Goal: Task Accomplishment & Management: Complete application form

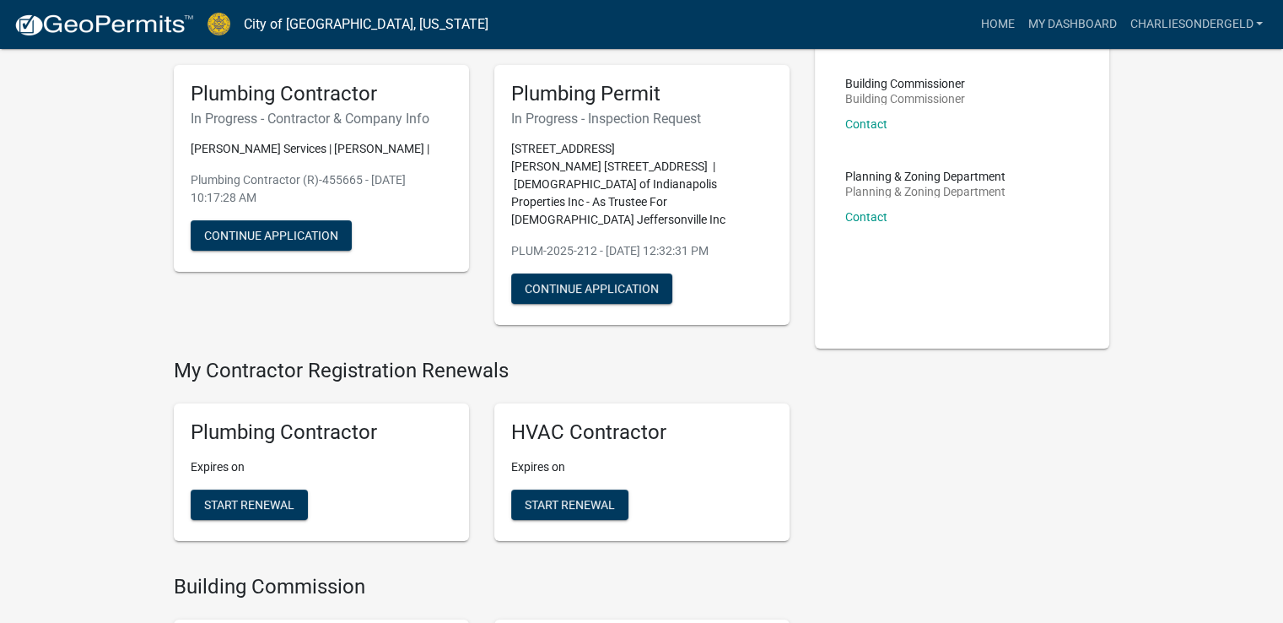
scroll to position [65, 0]
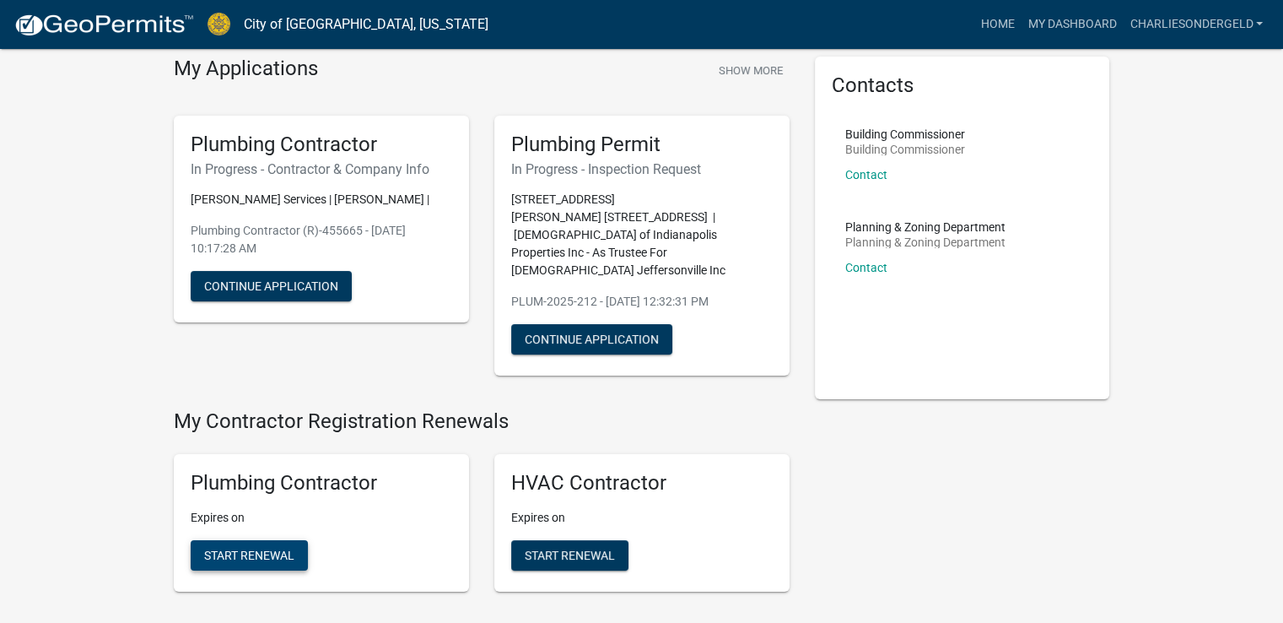
click at [274, 548] on span "Start Renewal" at bounding box center [249, 555] width 90 height 14
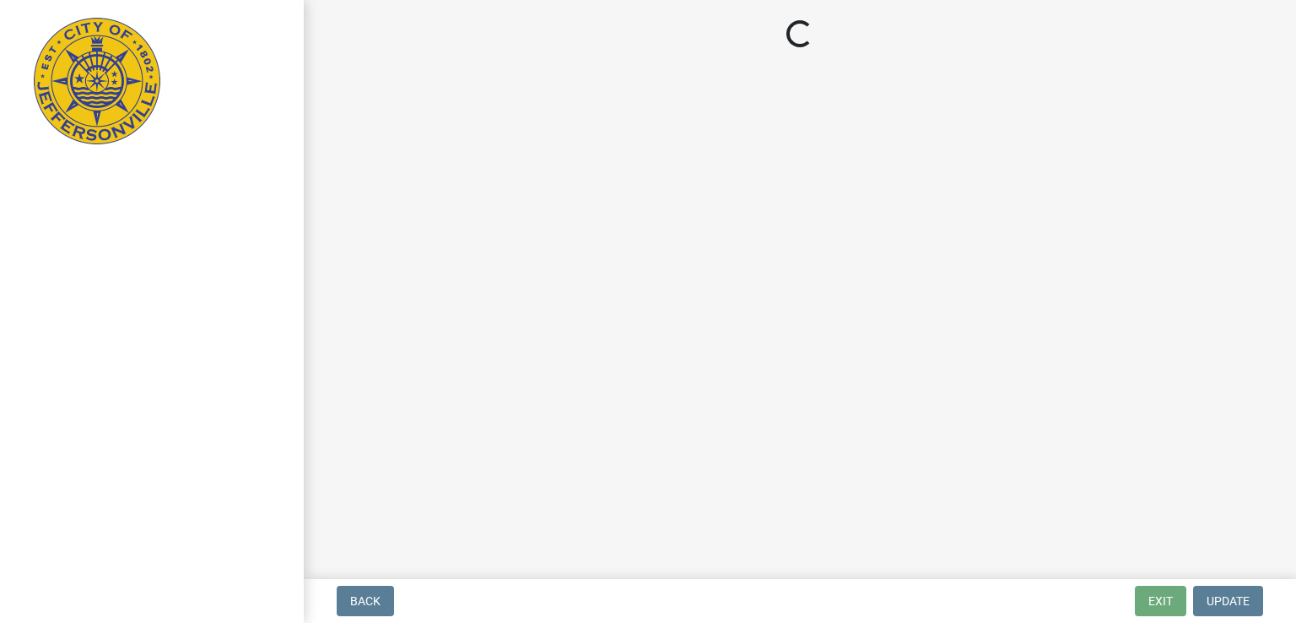
select select "KY"
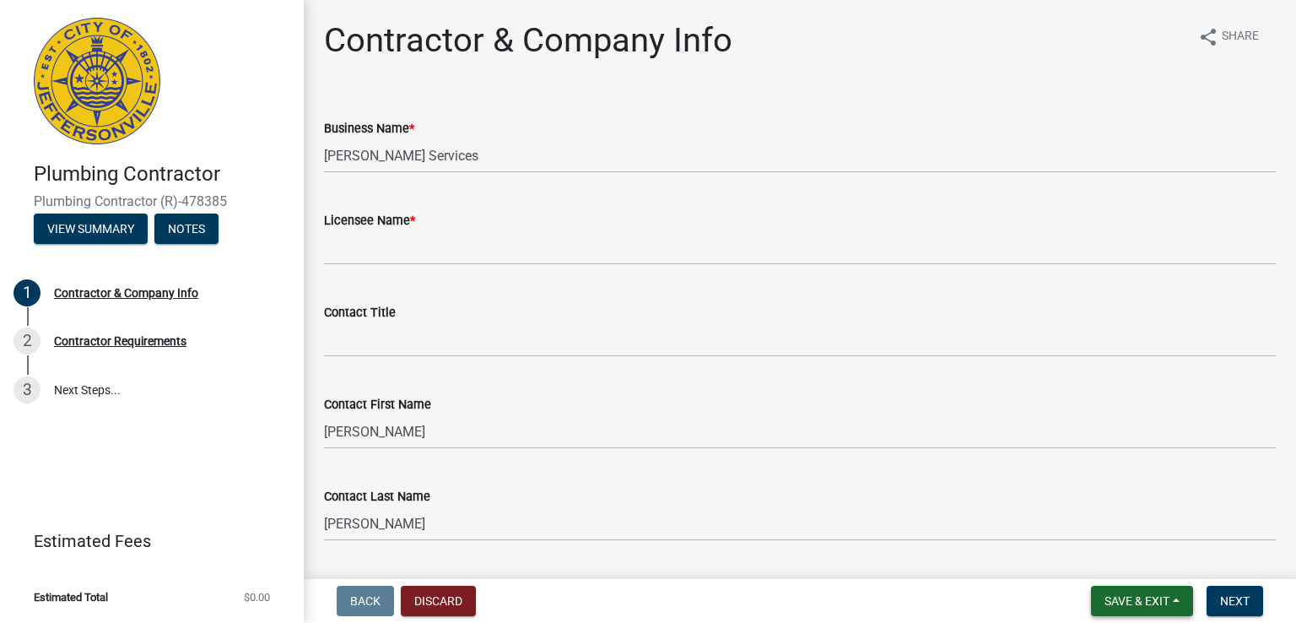
click at [1116, 603] on span "Save & Exit" at bounding box center [1137, 601] width 65 height 14
click at [1104, 561] on button "Save & Exit" at bounding box center [1125, 557] width 135 height 41
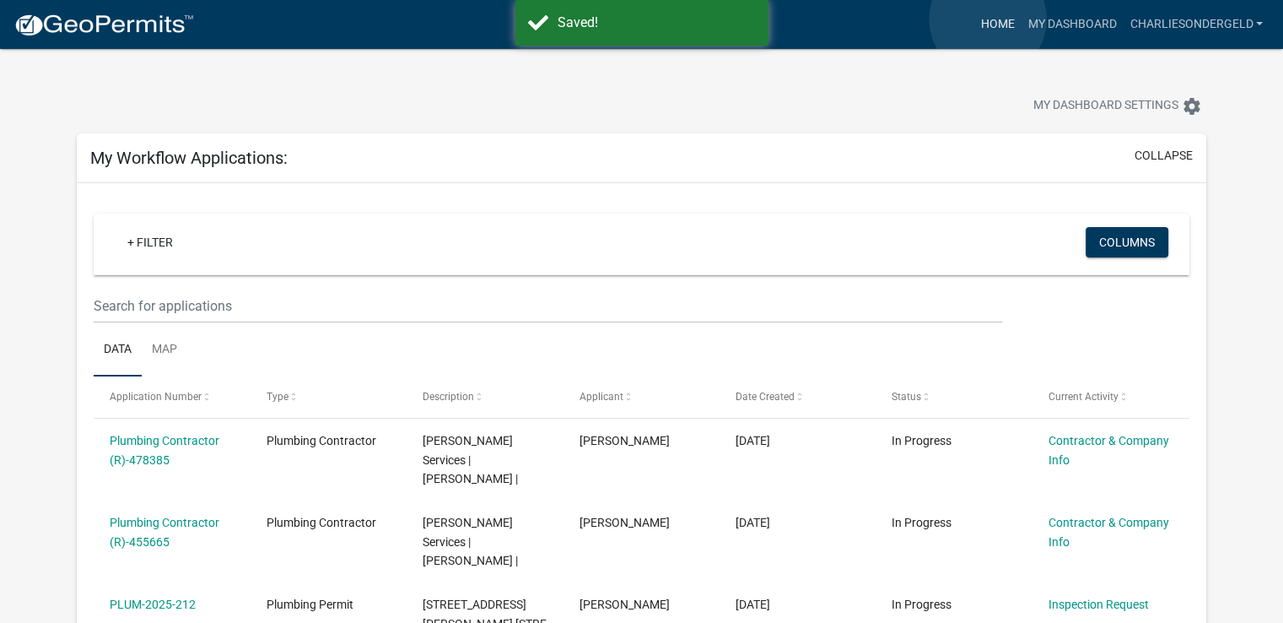
click at [988, 19] on link "Home" at bounding box center [997, 24] width 47 height 32
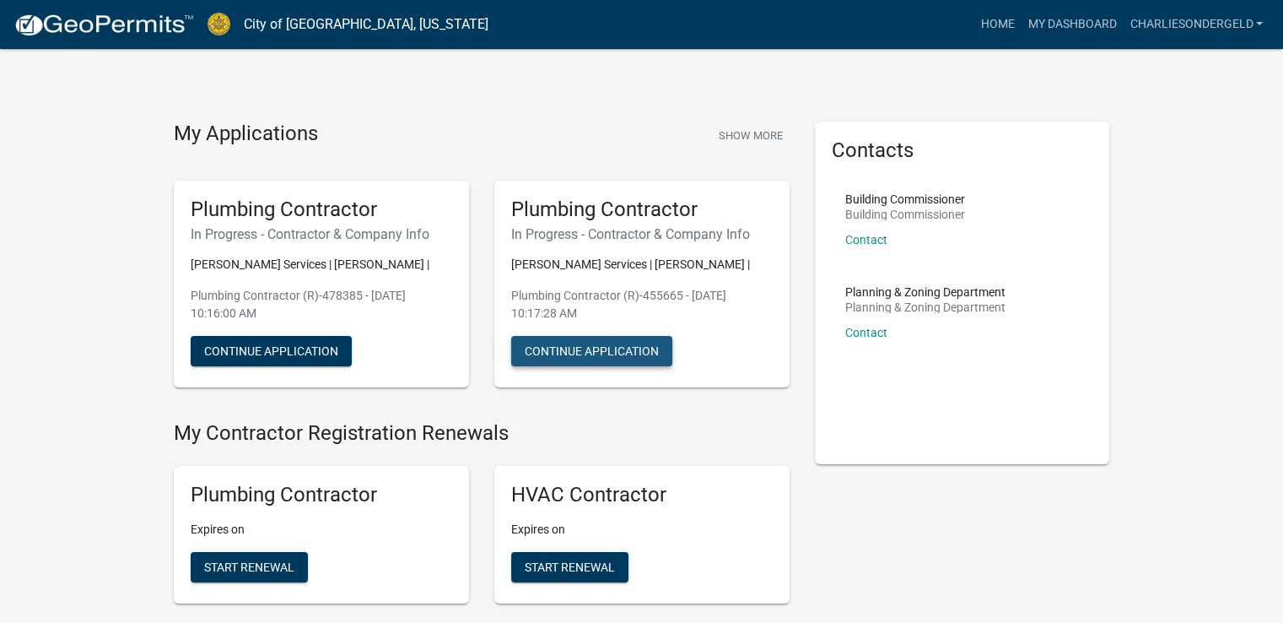
click at [597, 366] on button "Continue Application" at bounding box center [591, 351] width 161 height 30
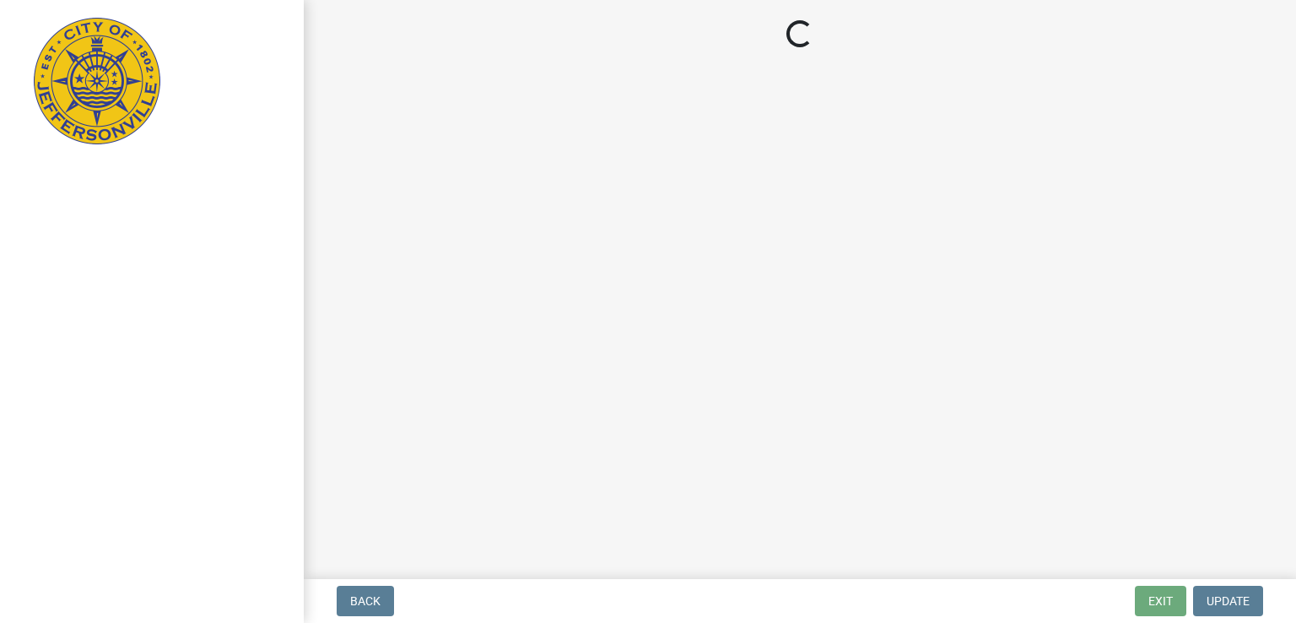
select select "KY"
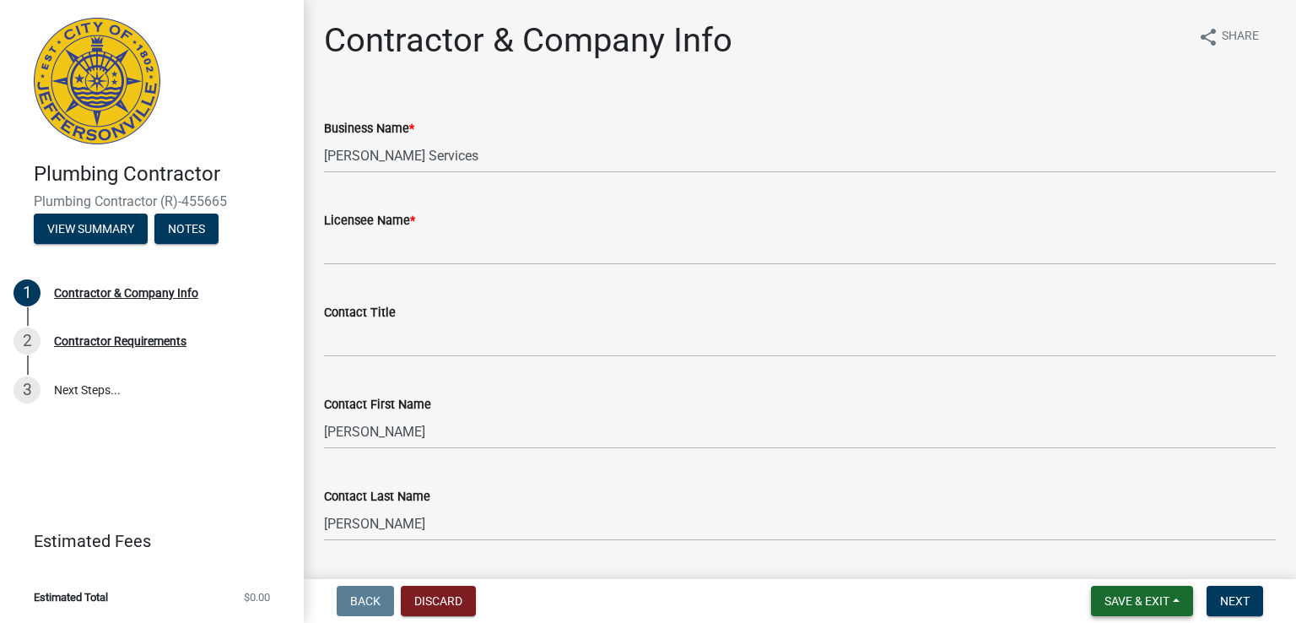
click at [1165, 603] on span "Save & Exit" at bounding box center [1137, 601] width 65 height 14
click at [1139, 553] on button "Save & Exit" at bounding box center [1125, 557] width 135 height 41
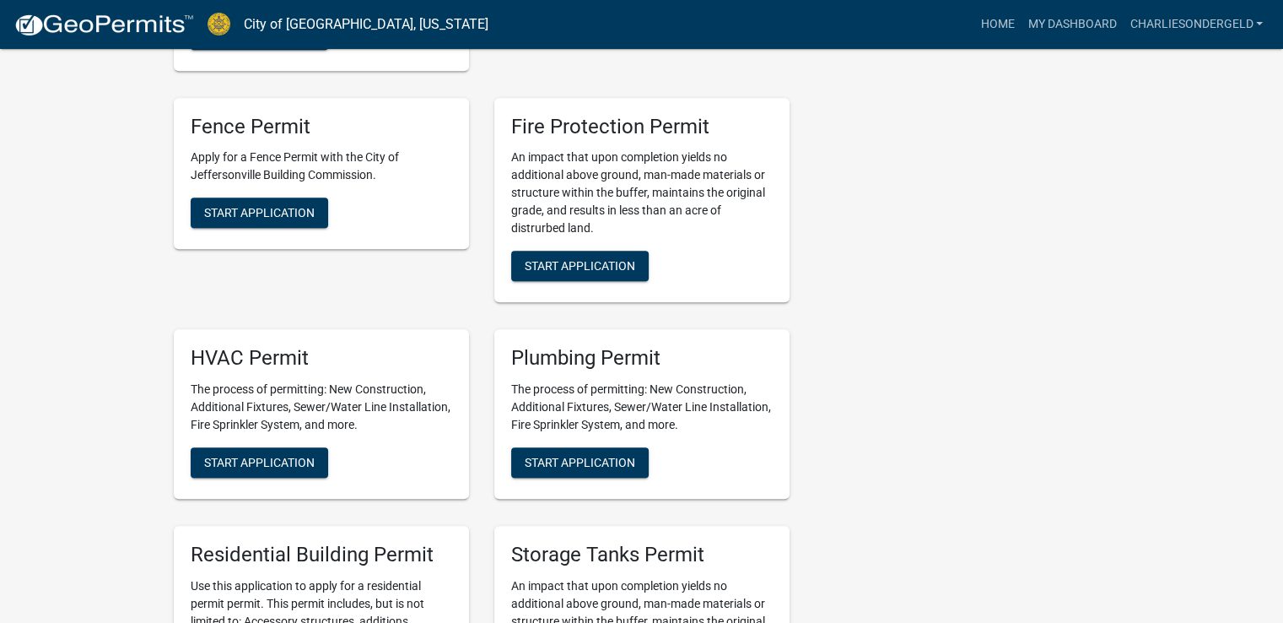
scroll to position [1012, 0]
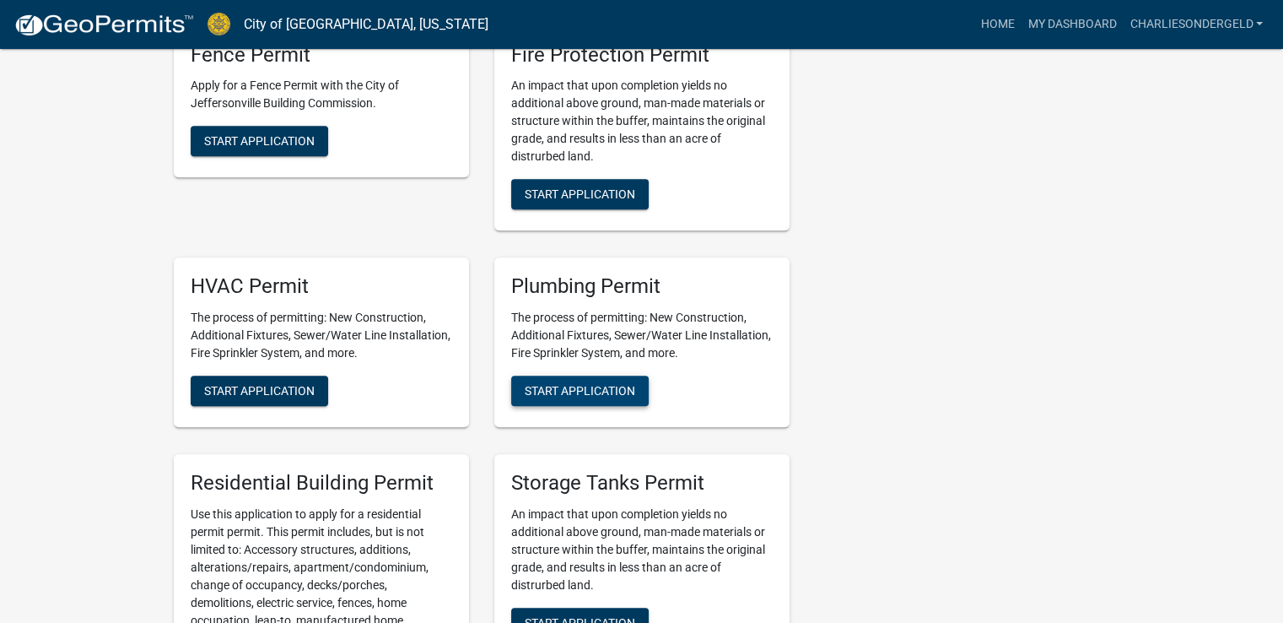
click at [611, 397] on span "Start Application" at bounding box center [580, 391] width 111 height 14
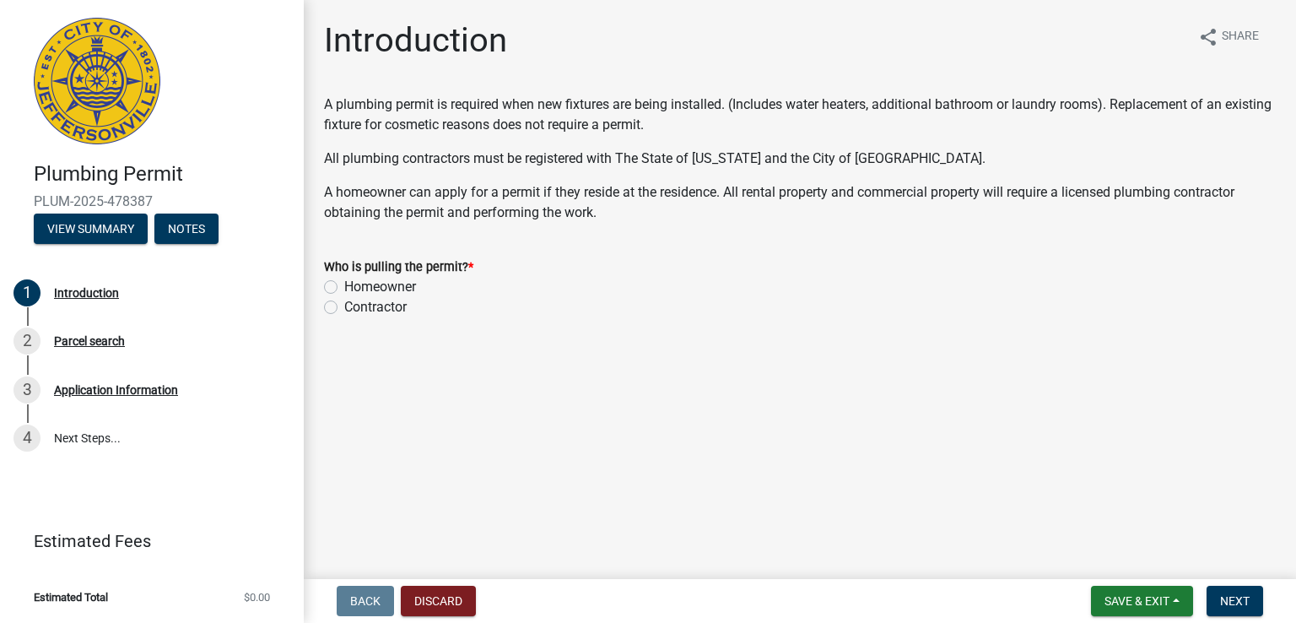
click at [344, 309] on label "Contractor" at bounding box center [375, 307] width 62 height 20
click at [344, 308] on input "Contractor" at bounding box center [349, 302] width 11 height 11
radio input "true"
click at [1225, 596] on span "Next" at bounding box center [1235, 601] width 30 height 14
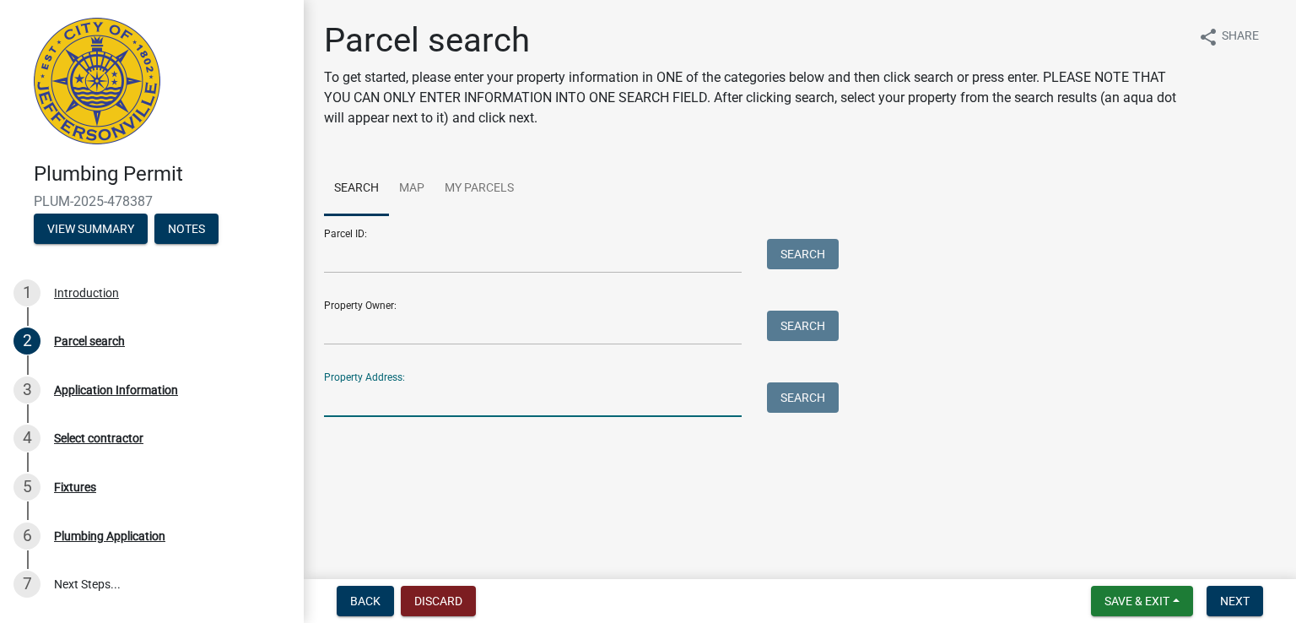
click at [653, 392] on input "Property Address:" at bounding box center [533, 399] width 418 height 35
type input "[STREET_ADDRESS][PERSON_NAME]"
click at [802, 399] on button "Search" at bounding box center [803, 397] width 72 height 30
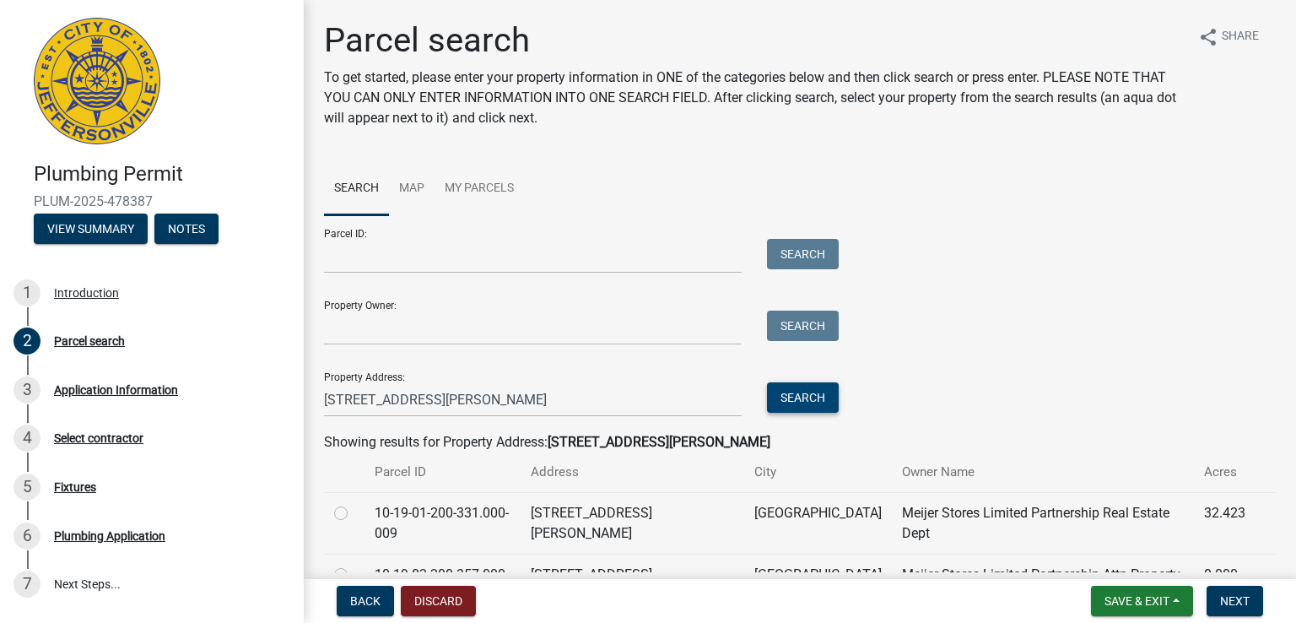
scroll to position [68, 0]
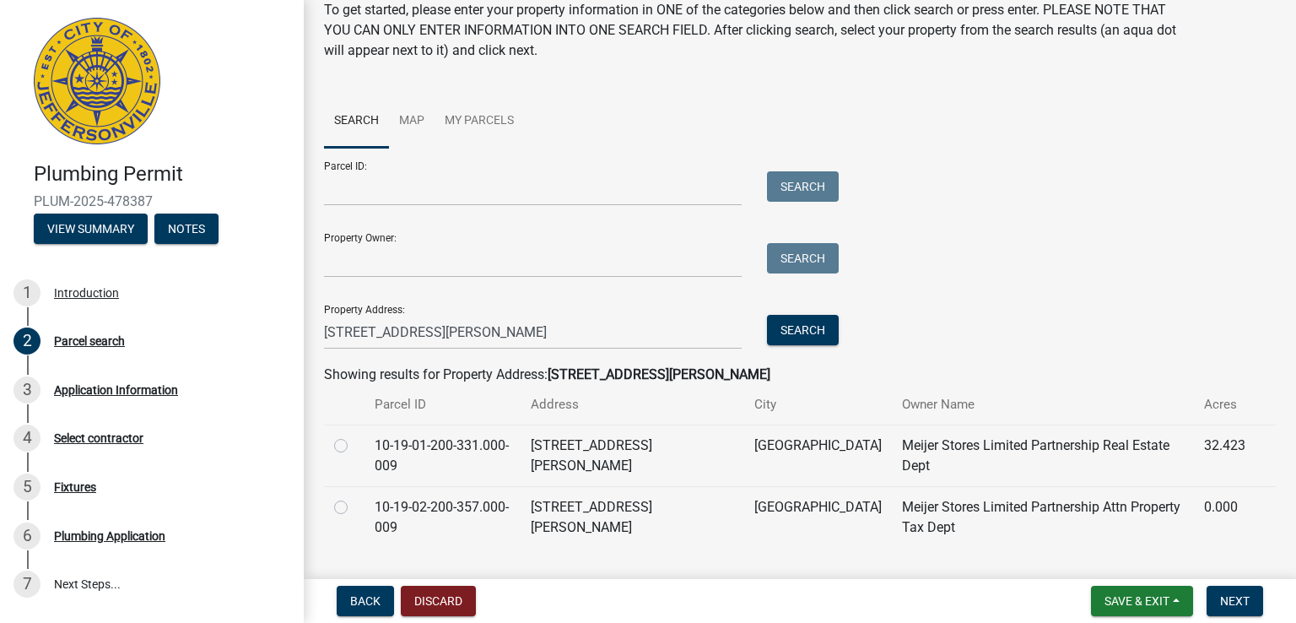
click at [354, 435] on label at bounding box center [354, 435] width 0 height 0
click at [354, 446] on input "radio" at bounding box center [359, 440] width 11 height 11
radio input "true"
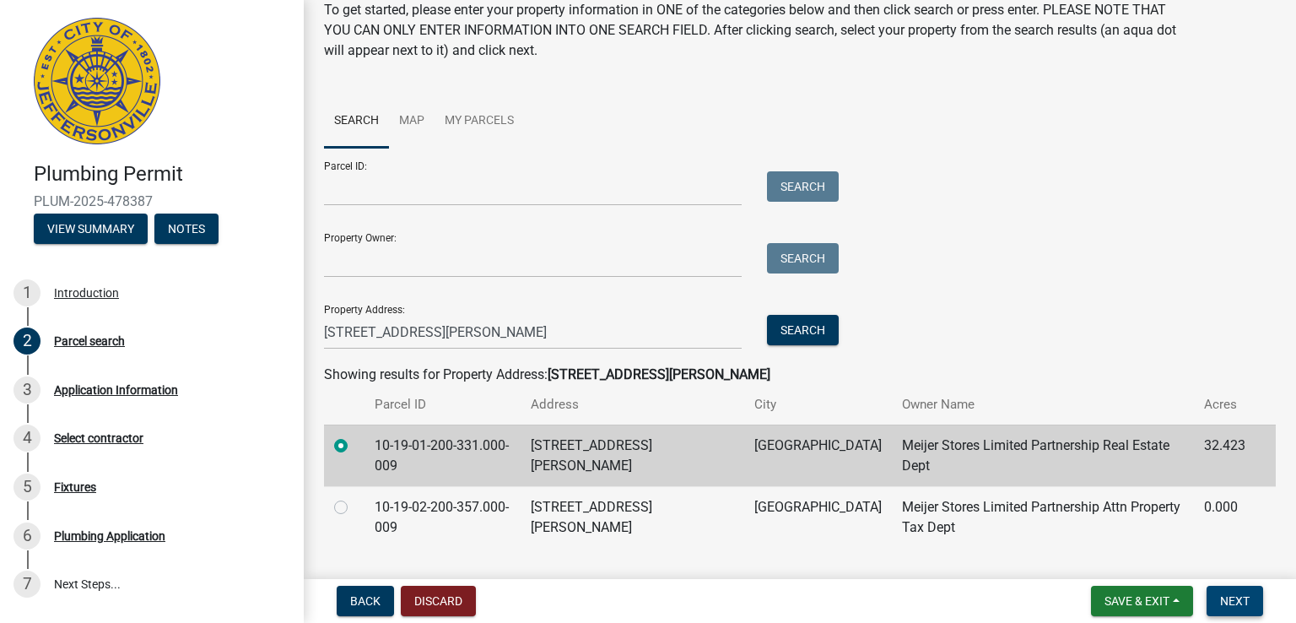
click at [1237, 595] on span "Next" at bounding box center [1235, 601] width 30 height 14
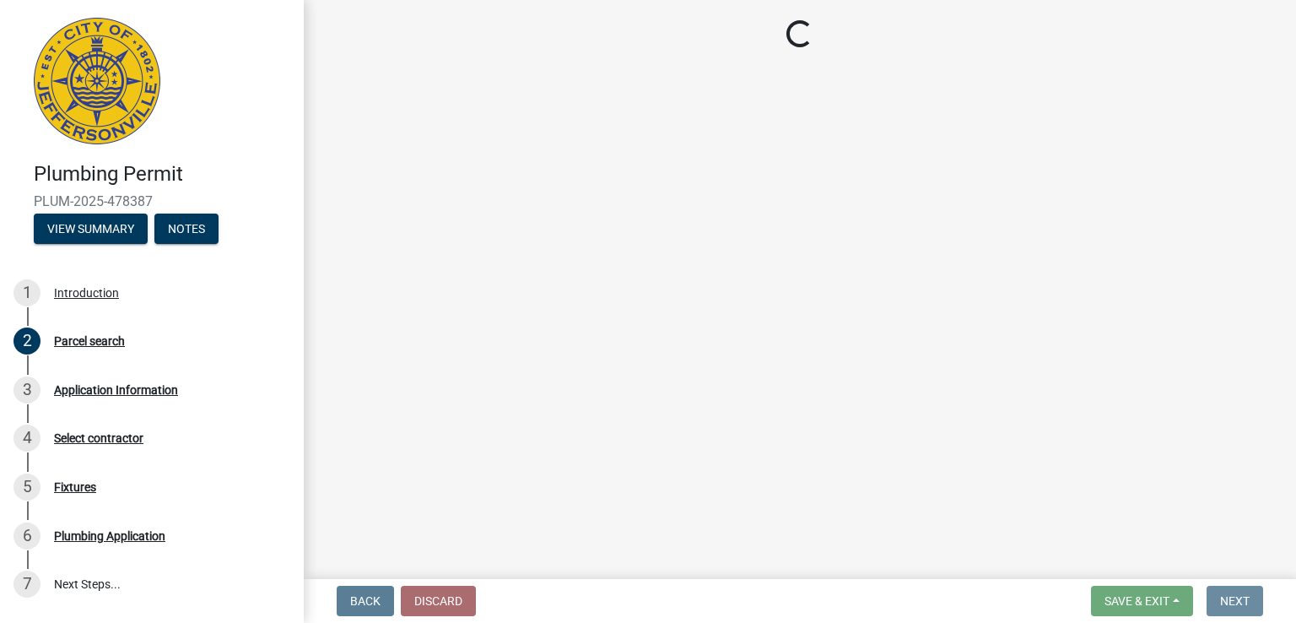
scroll to position [0, 0]
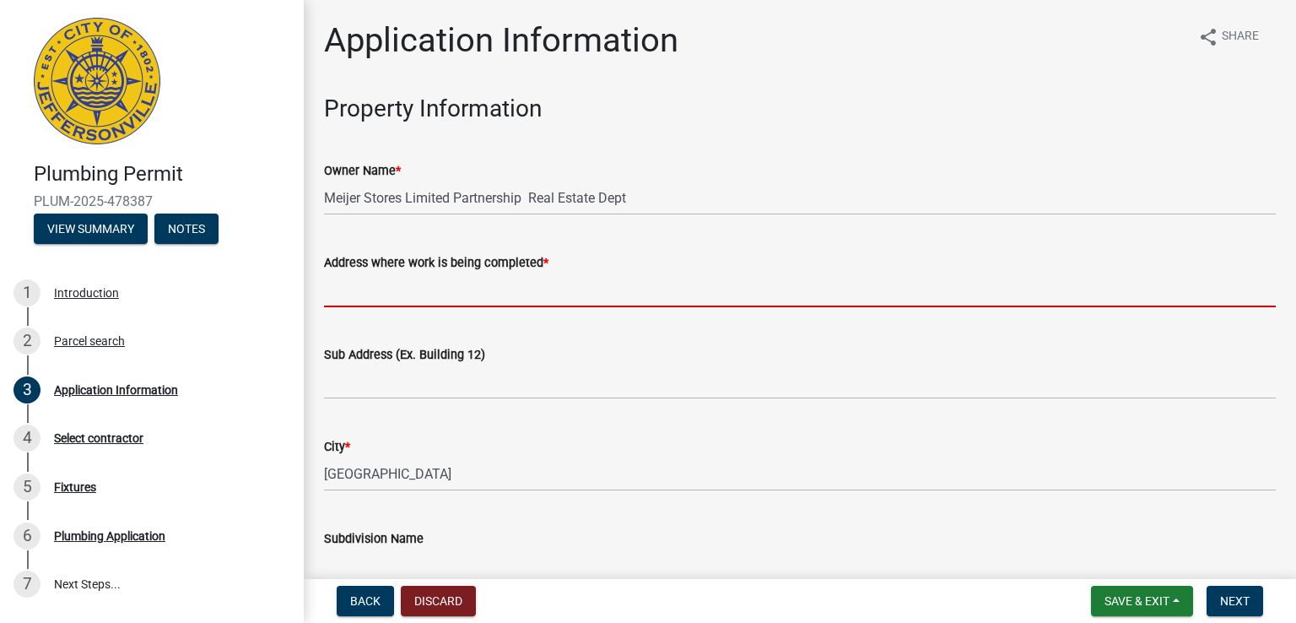
click at [440, 300] on input "Address where work is being completed *" at bounding box center [800, 290] width 952 height 35
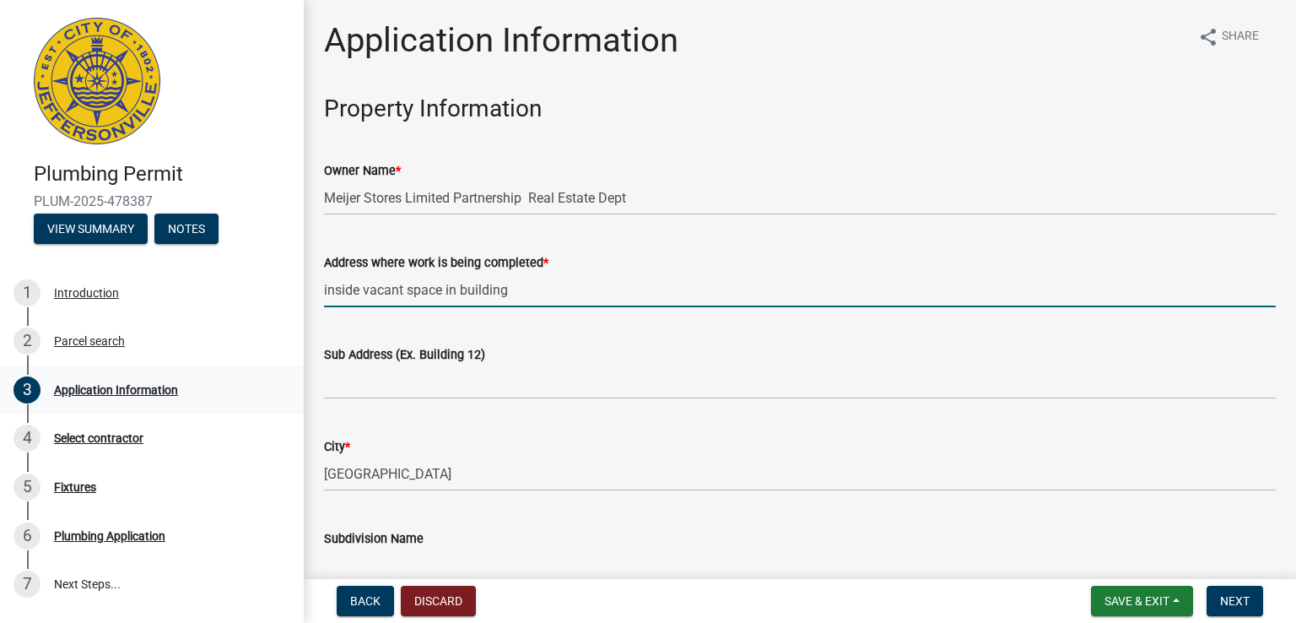
type input "inside vacant space in building"
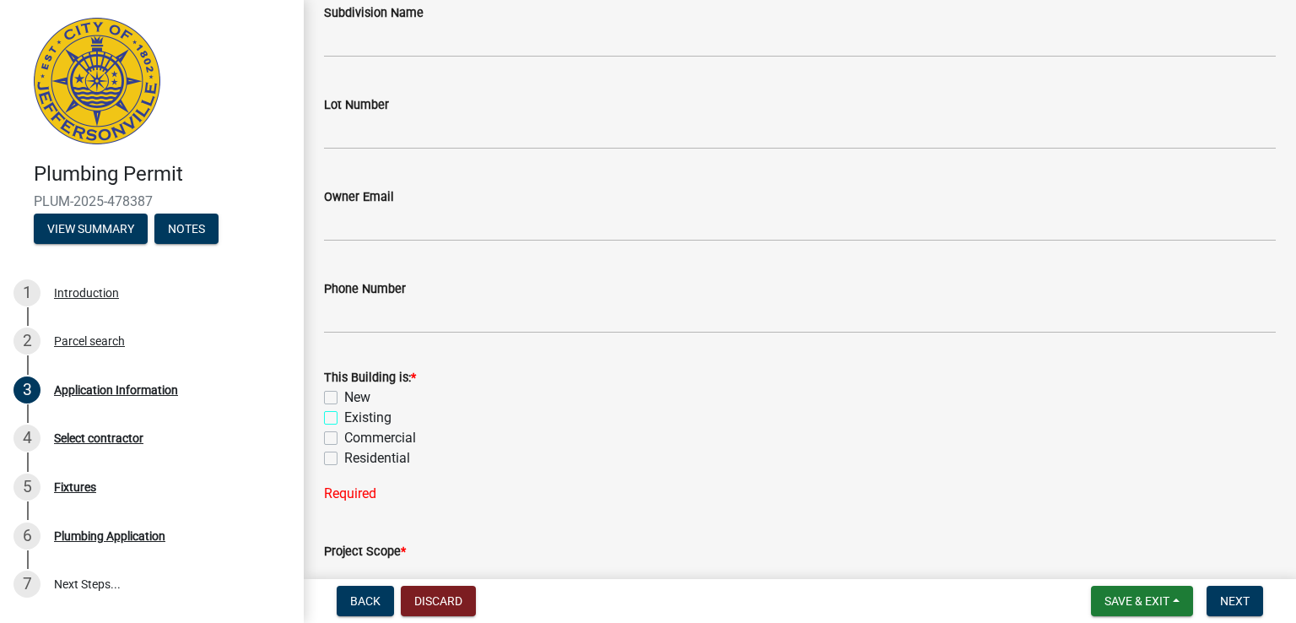
scroll to position [673, 0]
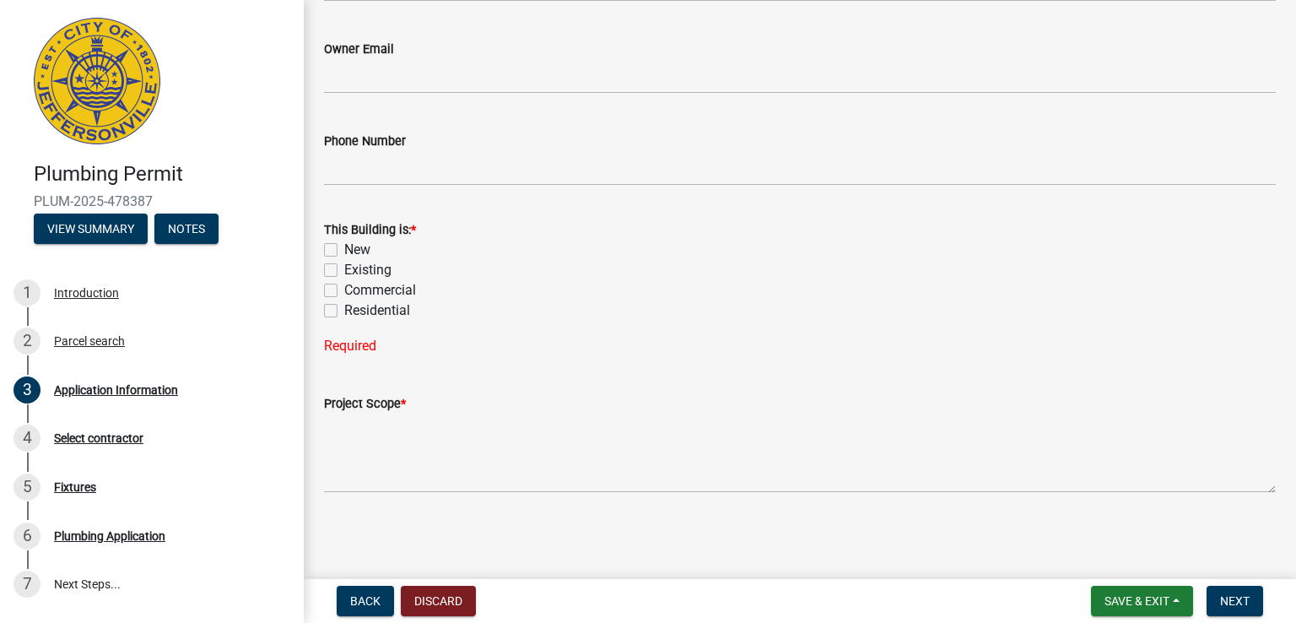
click at [344, 267] on label "Existing" at bounding box center [367, 270] width 47 height 20
click at [344, 267] on input "Existing" at bounding box center [349, 265] width 11 height 11
checkbox input "true"
checkbox input "false"
checkbox input "true"
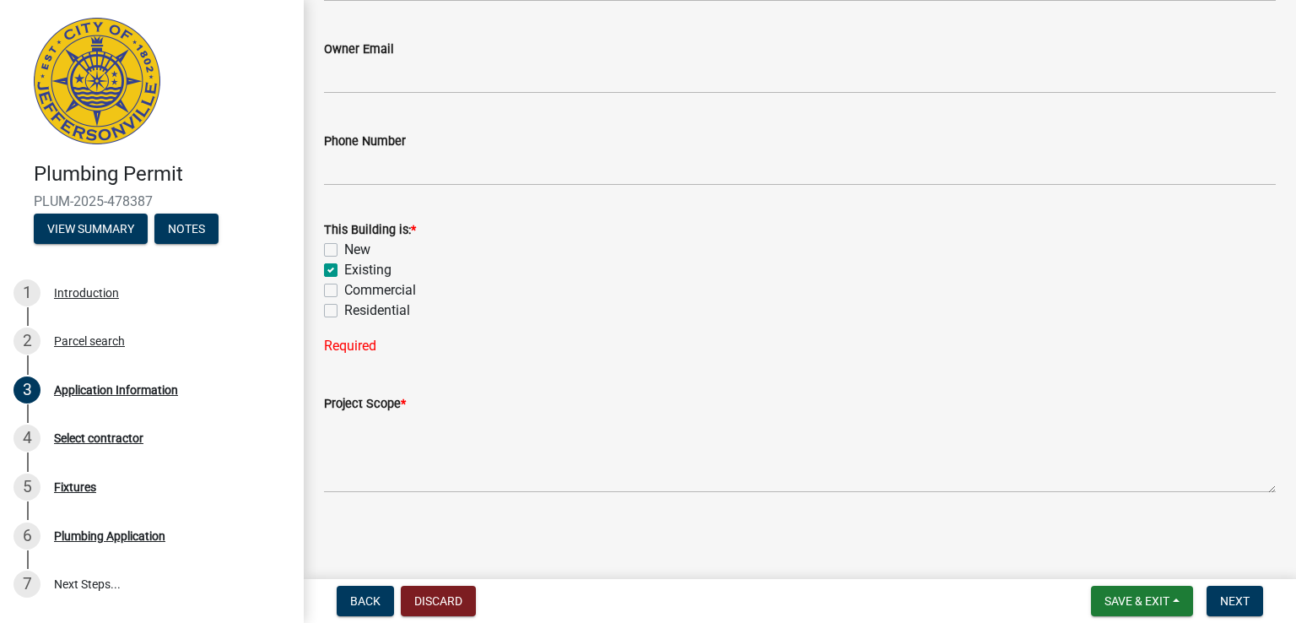
checkbox input "false"
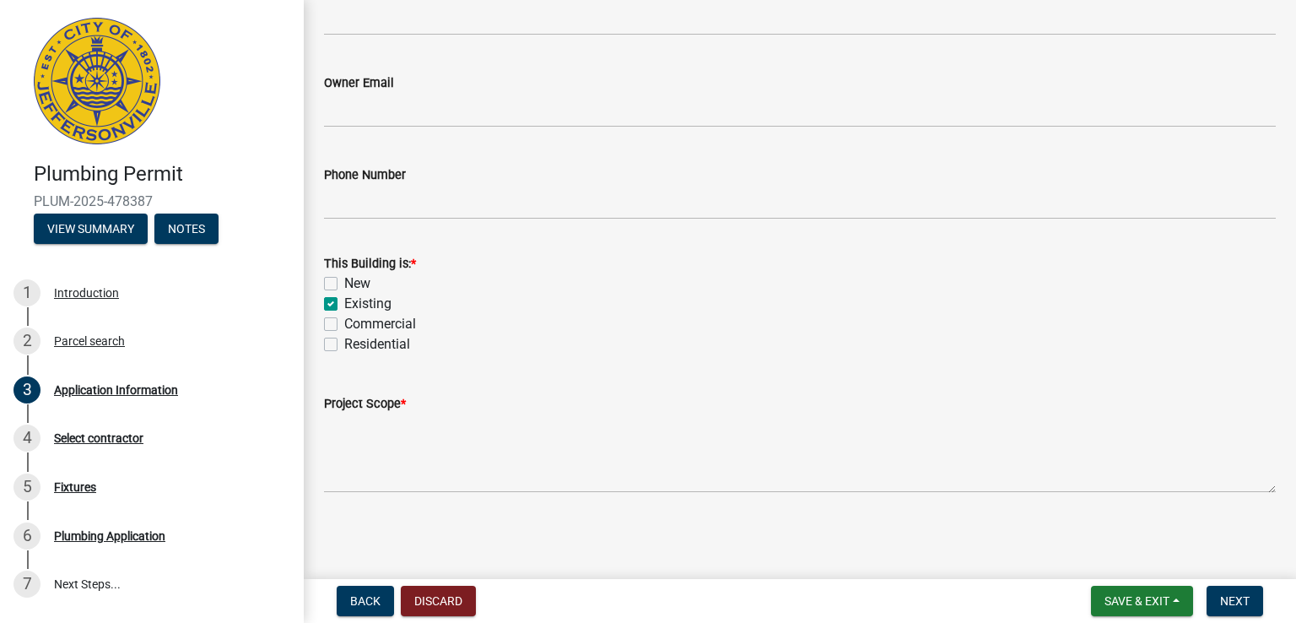
scroll to position [640, 0]
click at [344, 318] on label "Commercial" at bounding box center [380, 324] width 72 height 20
click at [344, 318] on input "Commercial" at bounding box center [349, 319] width 11 height 11
checkbox input "true"
checkbox input "false"
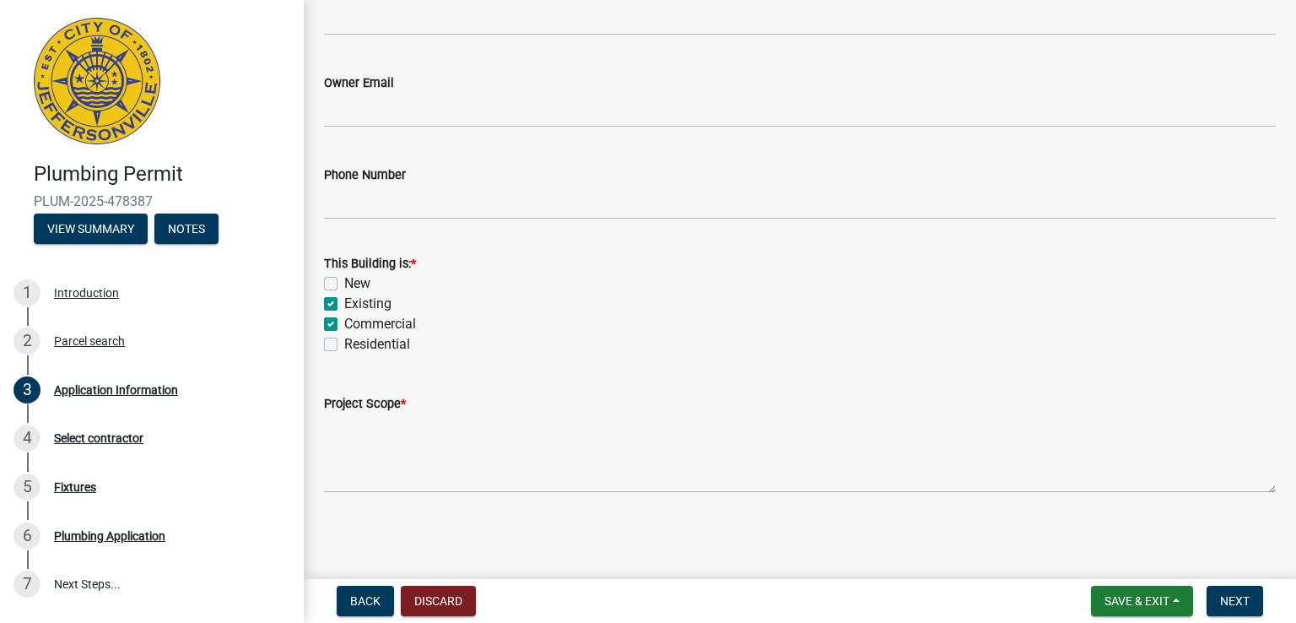
checkbox input "true"
checkbox input "false"
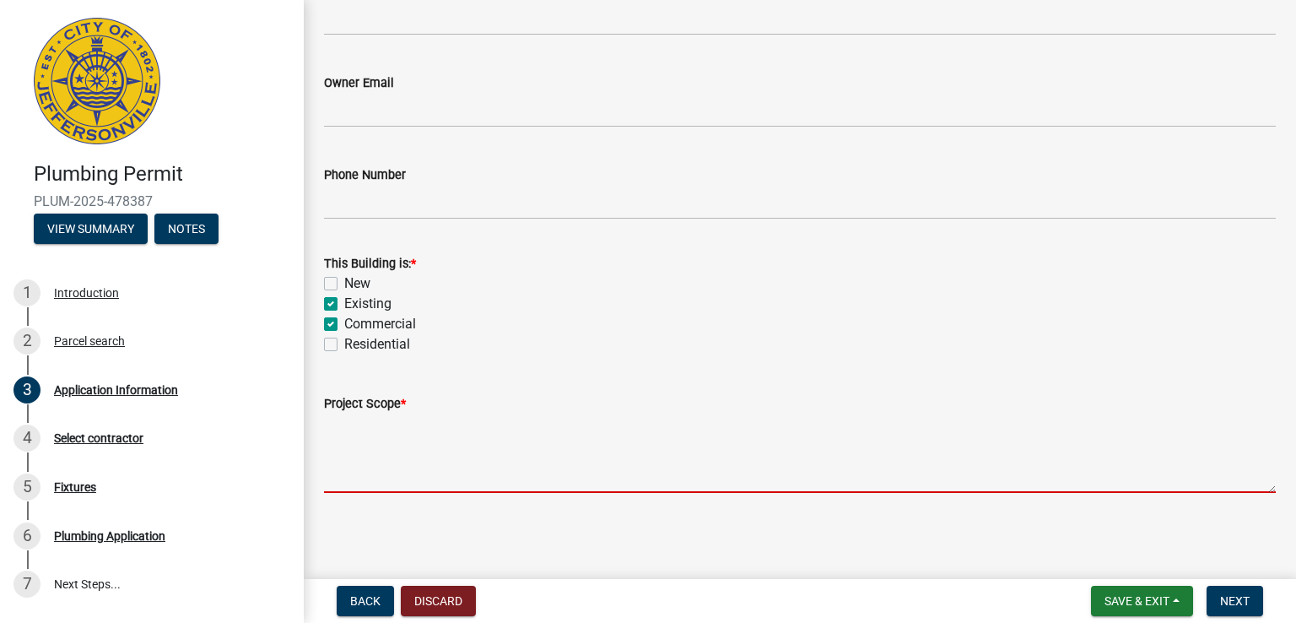
click at [477, 470] on textarea "Project Scope *" at bounding box center [800, 452] width 952 height 79
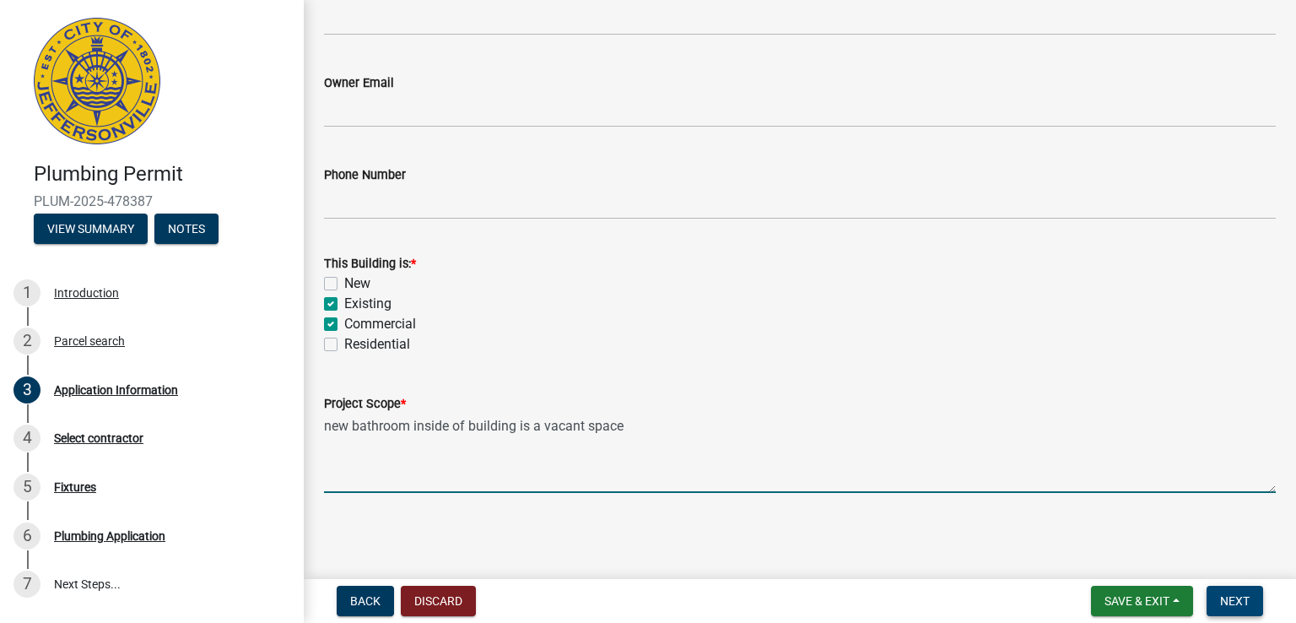
type textarea "new bathroom inside of building is a vacant space"
click at [1235, 597] on span "Next" at bounding box center [1235, 601] width 30 height 14
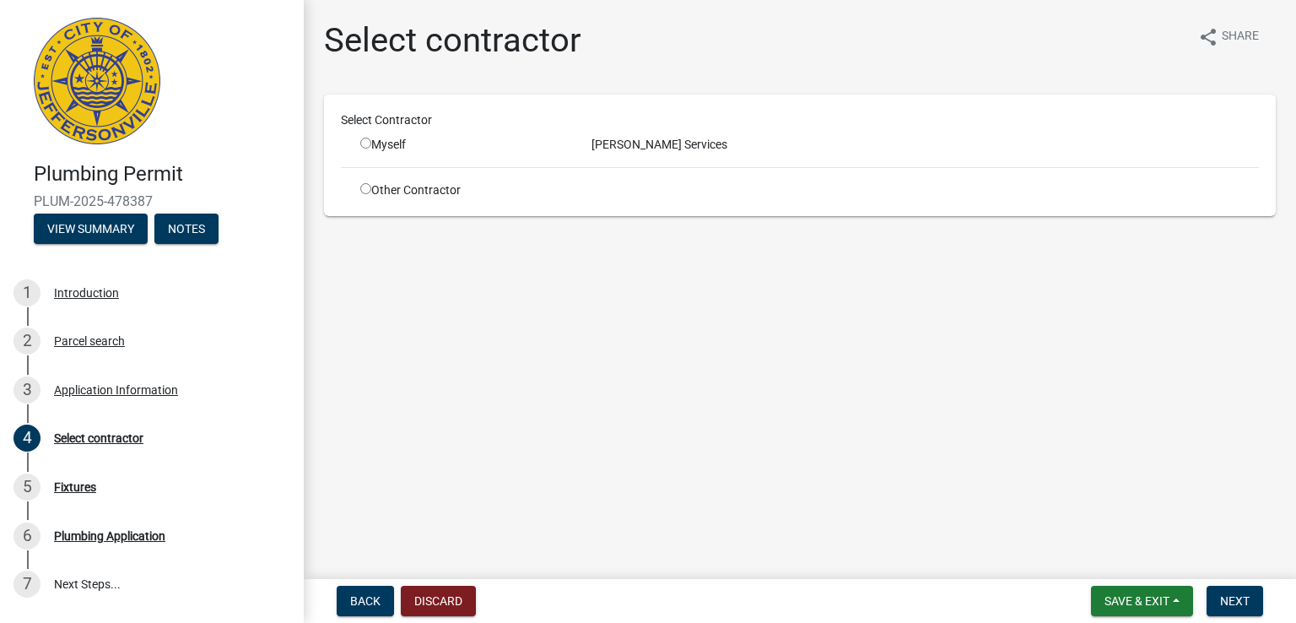
click at [368, 141] on input "radio" at bounding box center [365, 143] width 11 height 11
radio input "true"
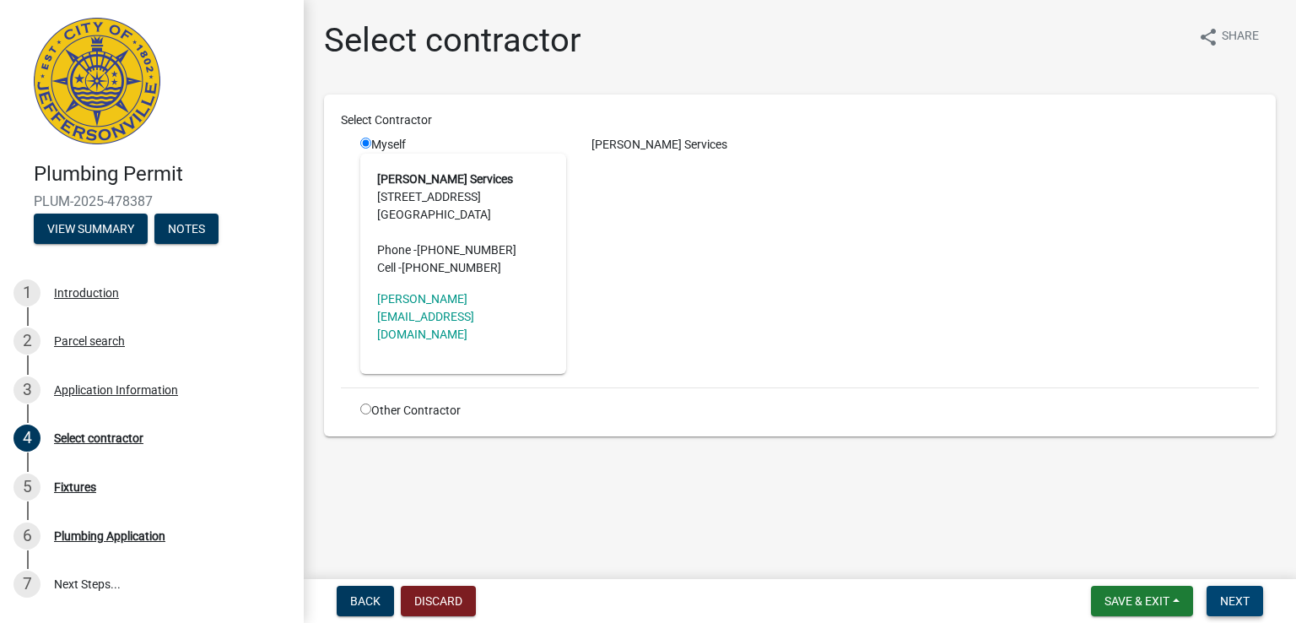
click at [1213, 593] on button "Next" at bounding box center [1235, 601] width 57 height 30
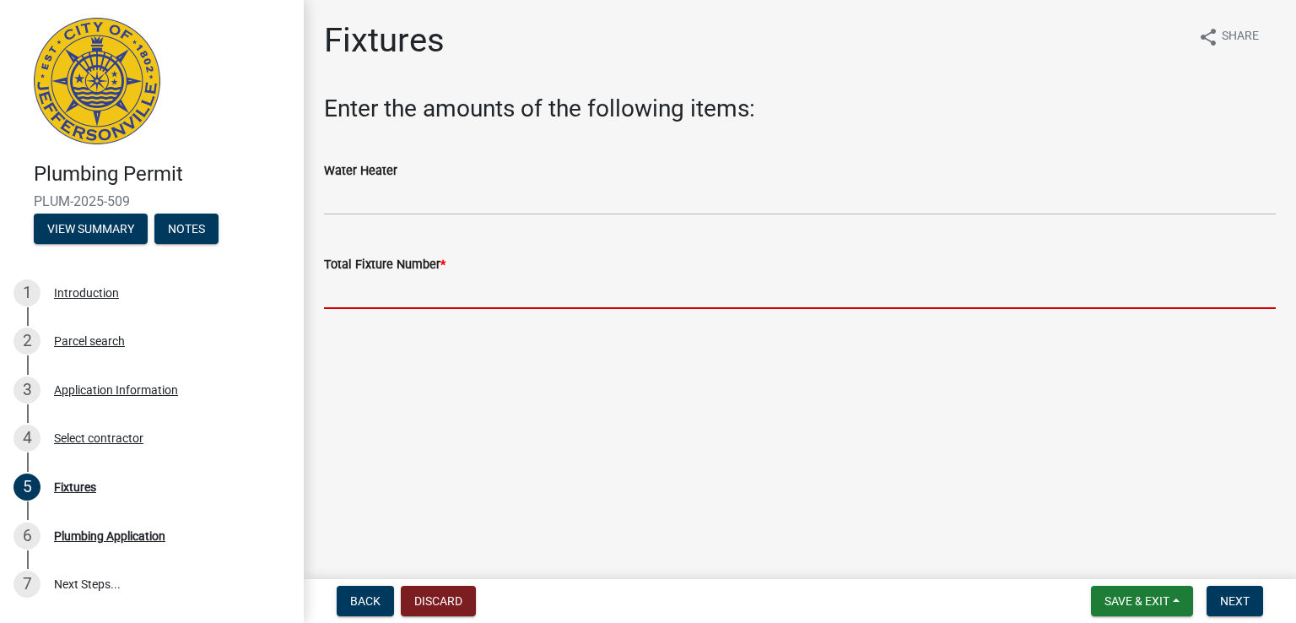
click at [398, 300] on input "text" at bounding box center [800, 291] width 952 height 35
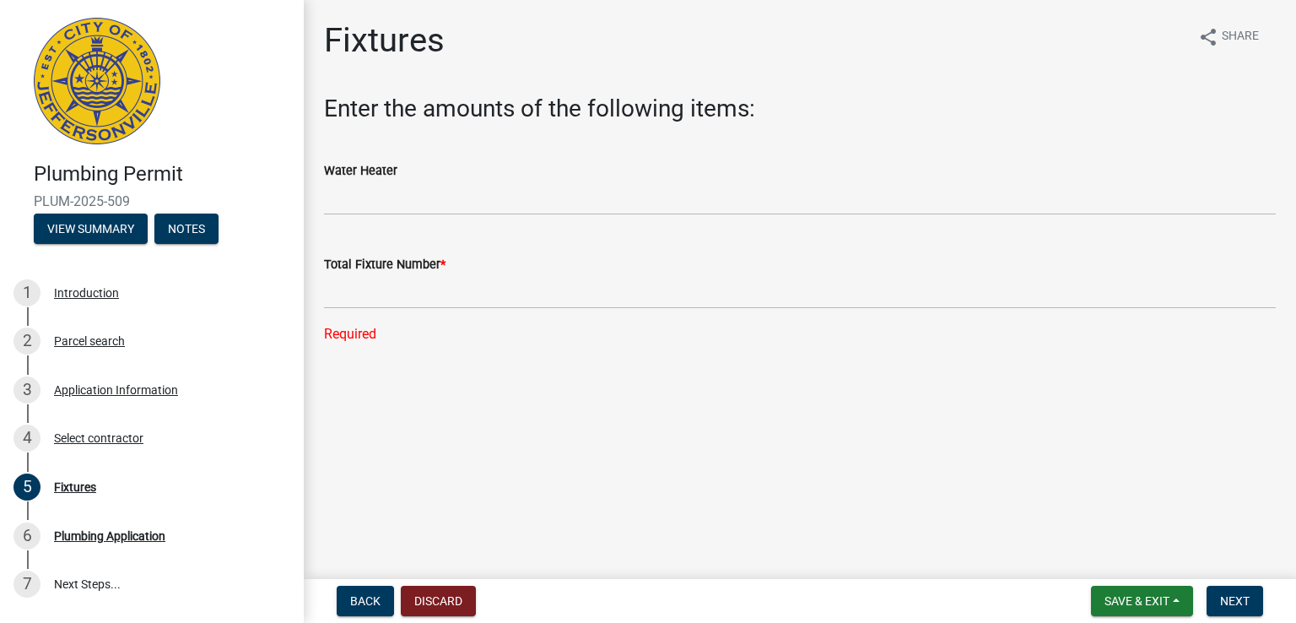
drag, startPoint x: 905, startPoint y: 426, endPoint x: 879, endPoint y: 413, distance: 28.7
click at [901, 419] on main "Fixtures share Share Enter the amounts of the following items: Water Heater Tot…" at bounding box center [800, 286] width 992 height 572
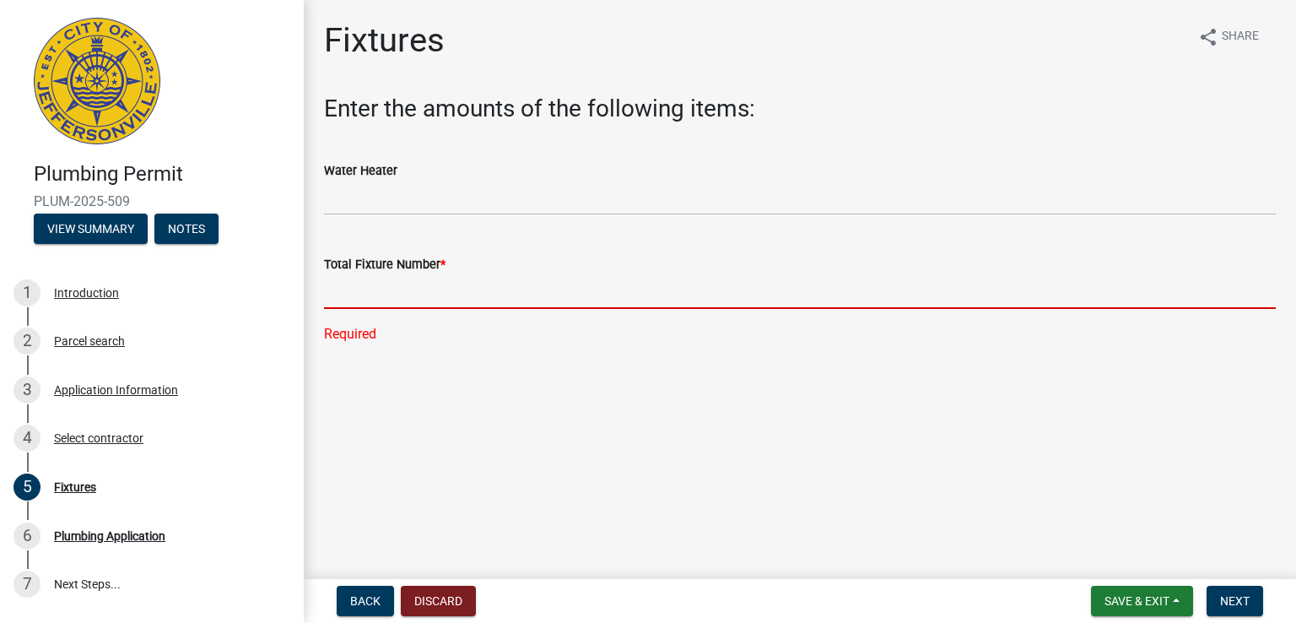
click at [341, 293] on input "text" at bounding box center [800, 291] width 952 height 35
type input "1"
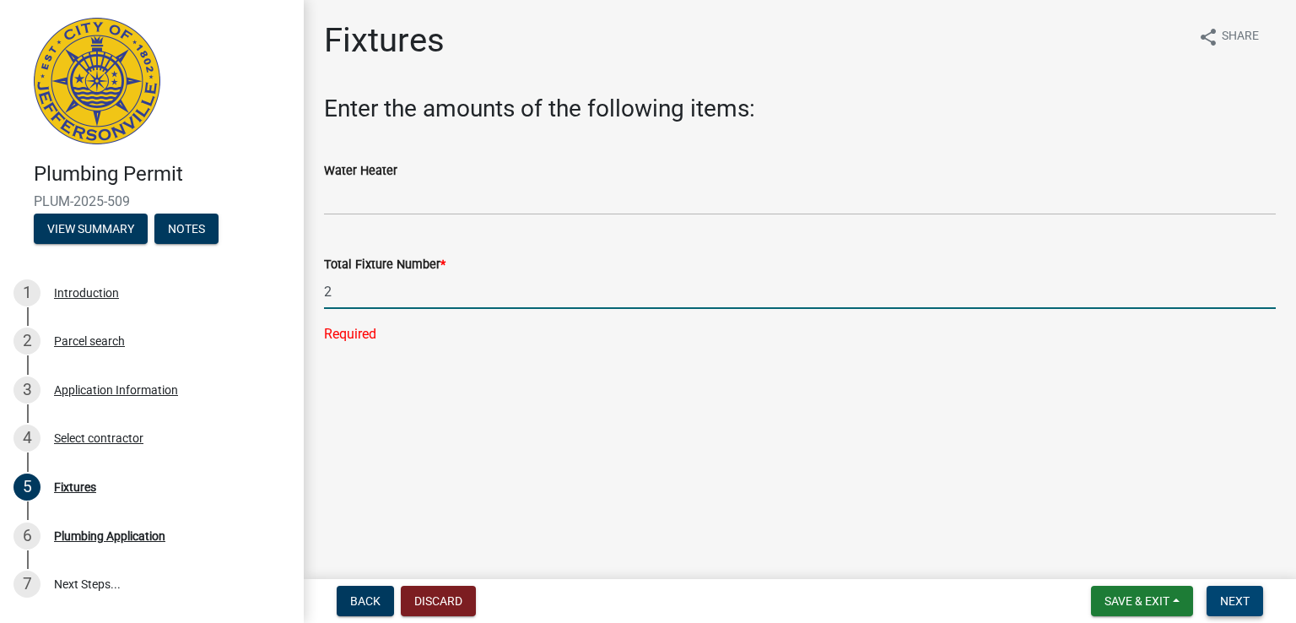
type input "2"
click at [1249, 602] on button "Next" at bounding box center [1235, 601] width 57 height 30
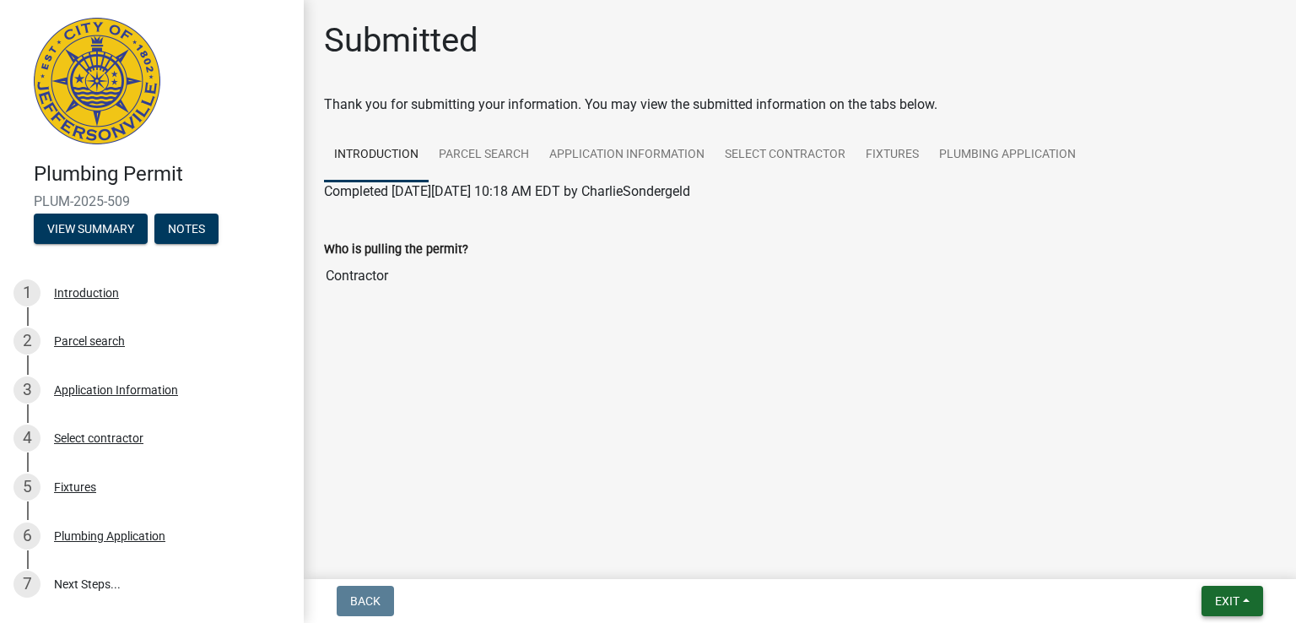
click at [1225, 598] on span "Exit" at bounding box center [1227, 601] width 24 height 14
click at [992, 571] on div "Plumbing Permit PLUM-2025-509 View Summary Notes 1 Introduction 2 Parcel search…" at bounding box center [648, 311] width 1296 height 623
click at [348, 278] on input "Contractor" at bounding box center [800, 276] width 952 height 34
click at [392, 273] on input "Contractor" at bounding box center [800, 276] width 952 height 34
click at [492, 275] on input "Contractor" at bounding box center [800, 276] width 952 height 34
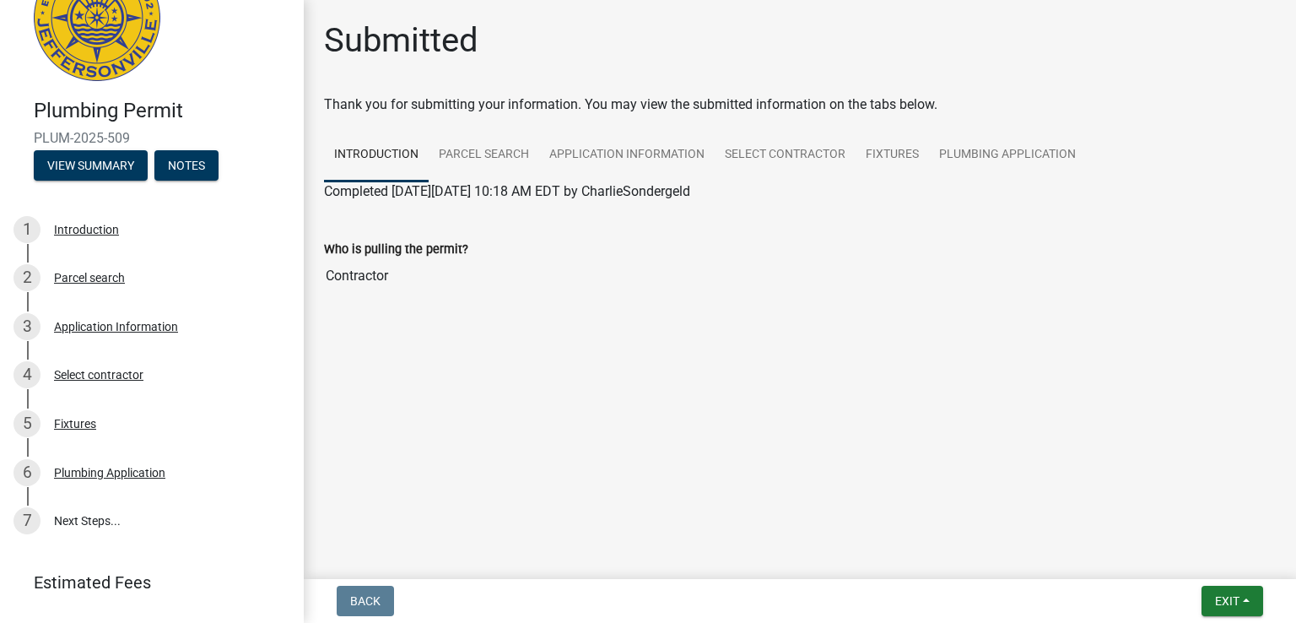
scroll to position [105, 0]
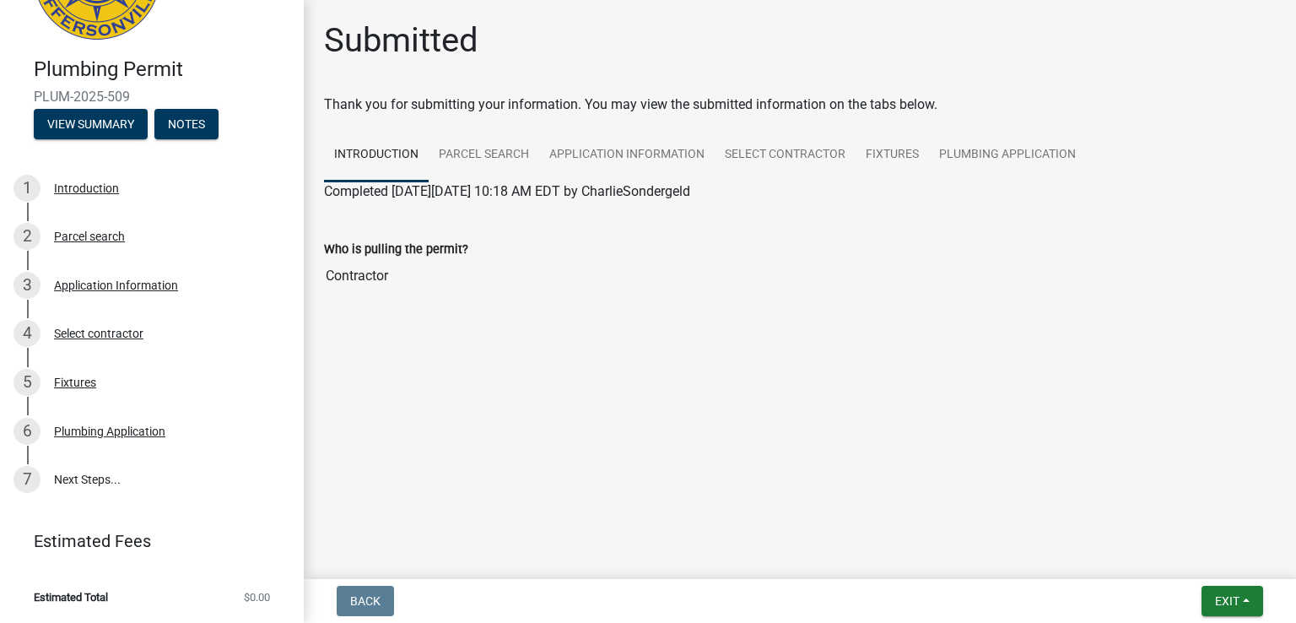
click at [1164, 603] on div "Back Exit Save Save & Exit" at bounding box center [799, 601] width 965 height 30
click at [1282, 255] on div "Who is pulling the permit? Contractor" at bounding box center [799, 260] width 977 height 91
click at [388, 159] on link "Introduction" at bounding box center [376, 155] width 105 height 54
click at [467, 164] on link "Parcel search" at bounding box center [484, 155] width 111 height 54
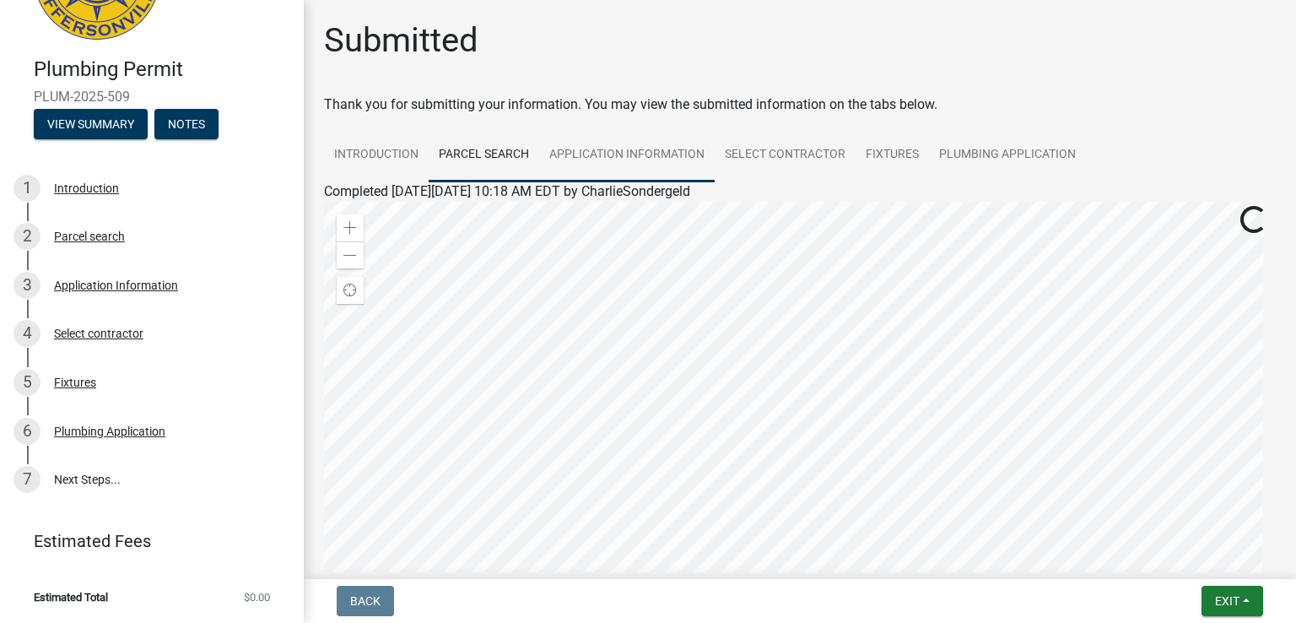
click at [598, 157] on link "Application Information" at bounding box center [627, 155] width 176 height 54
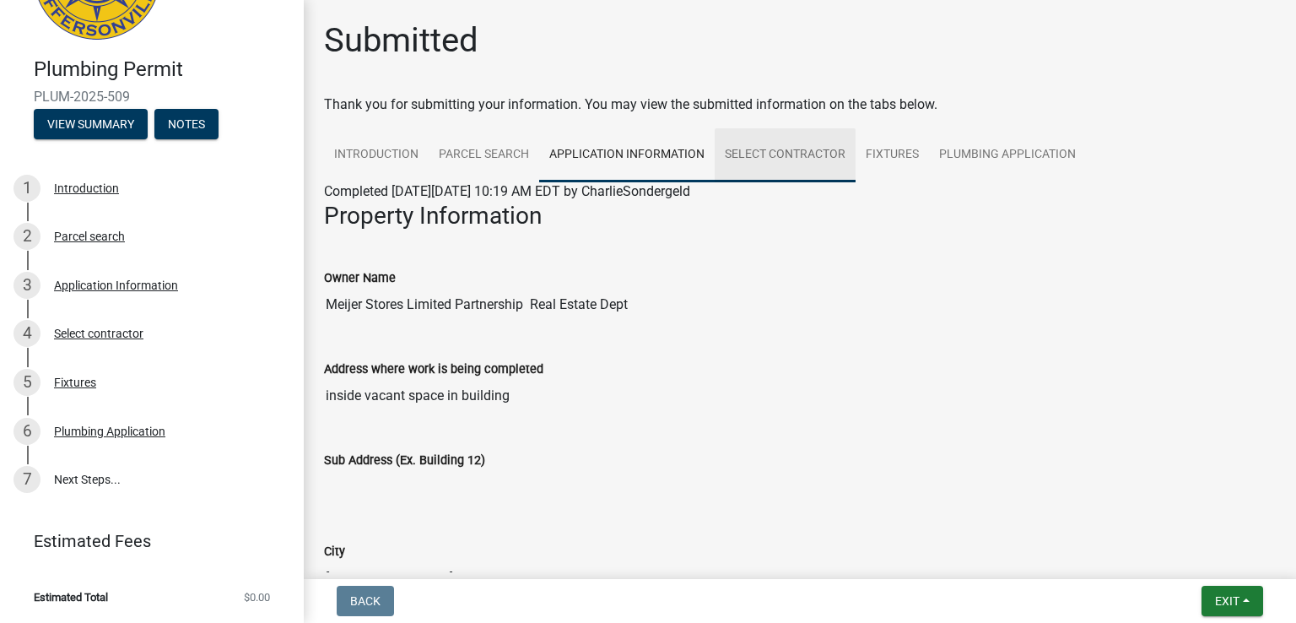
click at [749, 149] on link "Select contractor" at bounding box center [785, 155] width 141 height 54
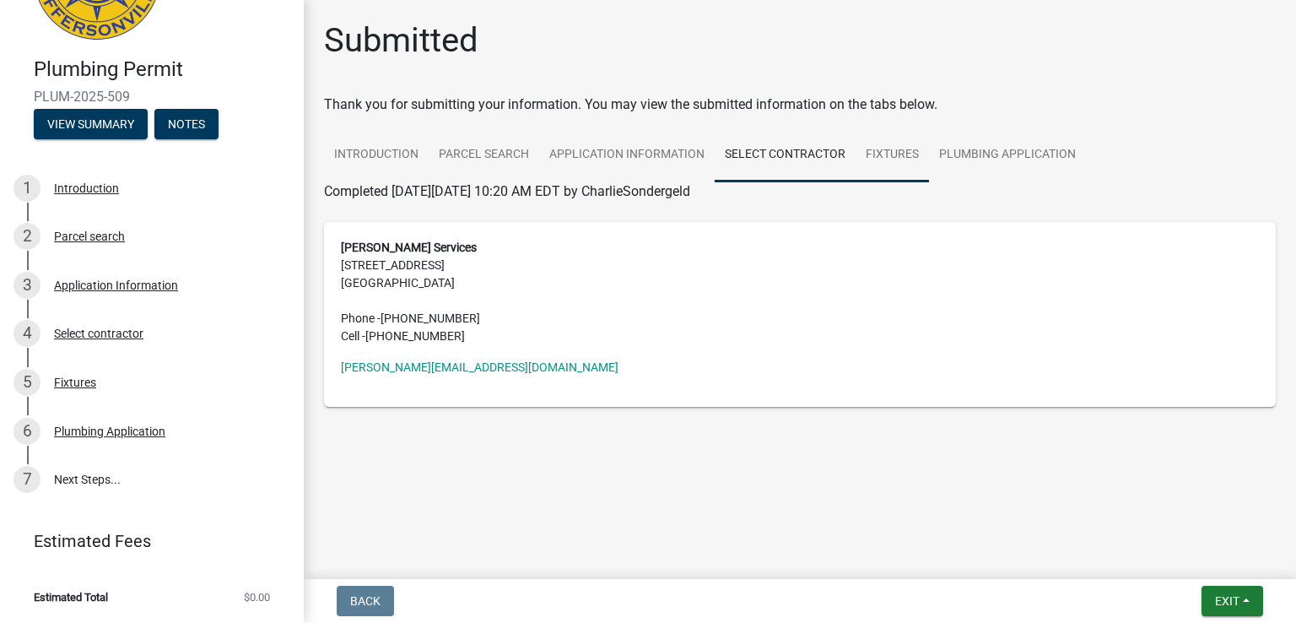
click at [897, 154] on link "Fixtures" at bounding box center [892, 155] width 73 height 54
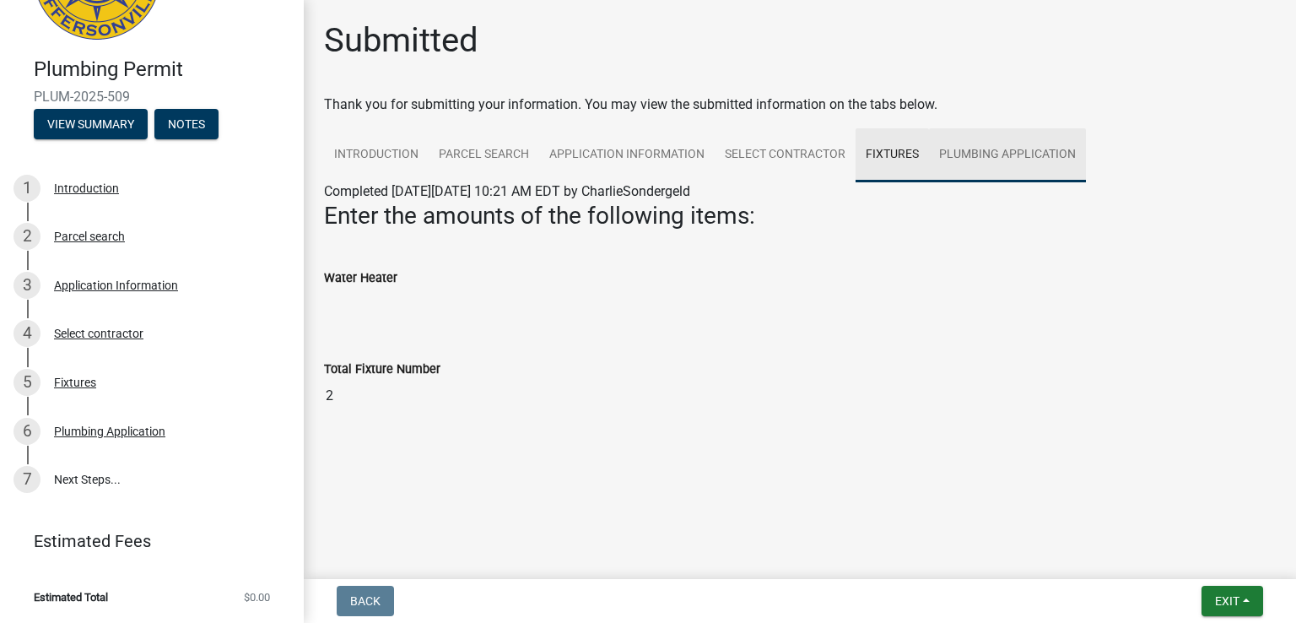
click at [986, 156] on link "Plumbing Application" at bounding box center [1007, 155] width 157 height 54
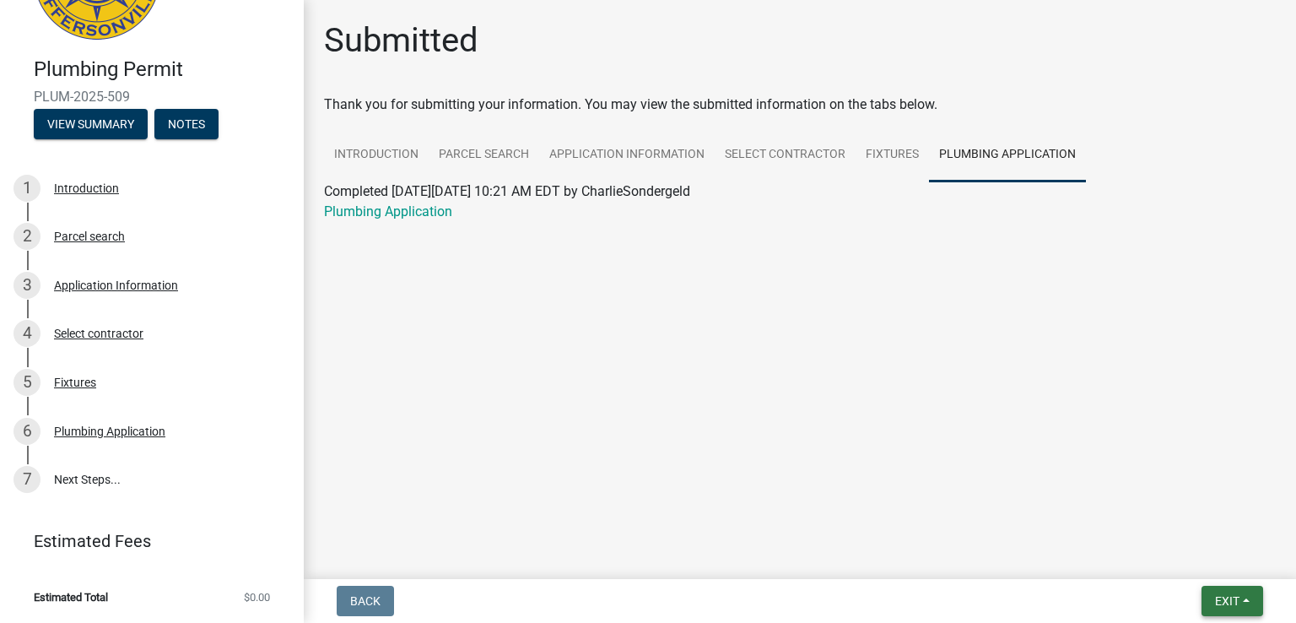
click at [1224, 588] on button "Exit" at bounding box center [1233, 601] width 62 height 30
click at [1196, 554] on button "Save & Exit" at bounding box center [1196, 557] width 135 height 41
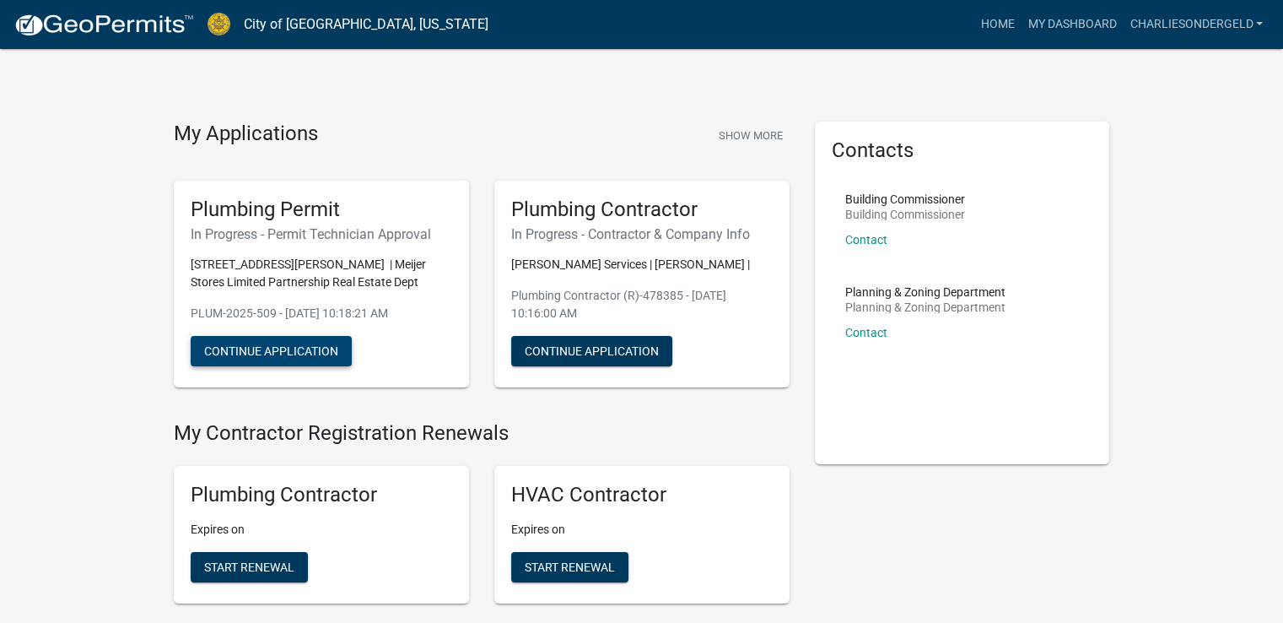
click at [288, 355] on button "Continue Application" at bounding box center [271, 351] width 161 height 30
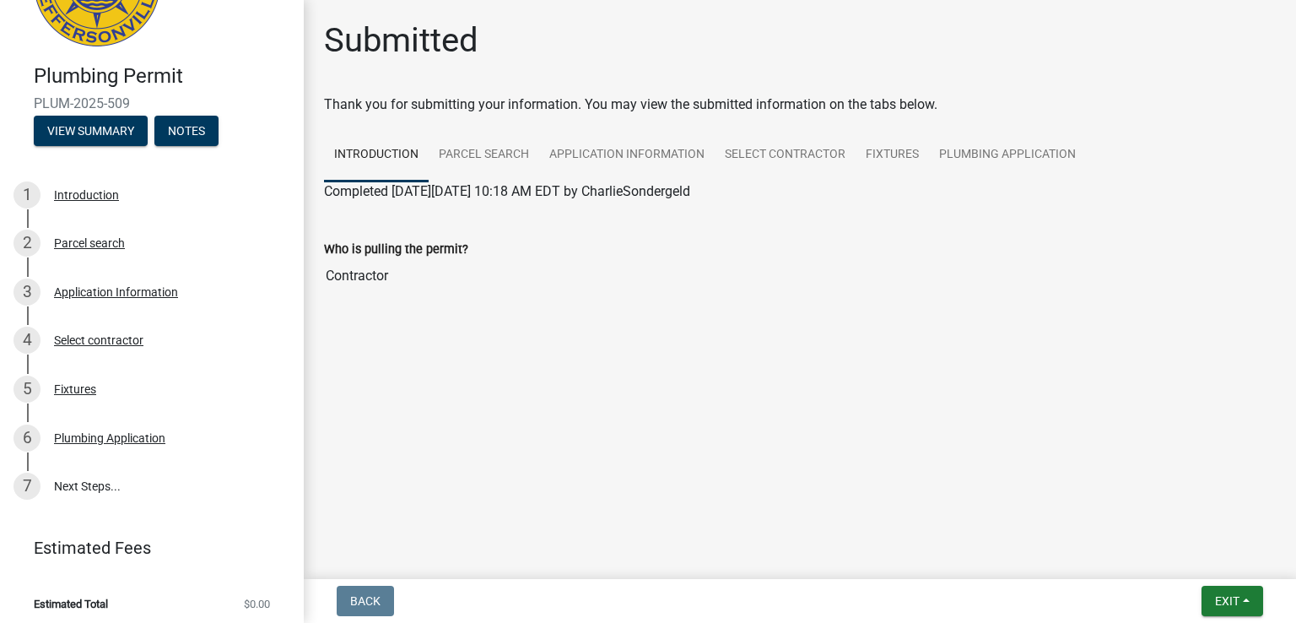
scroll to position [105, 0]
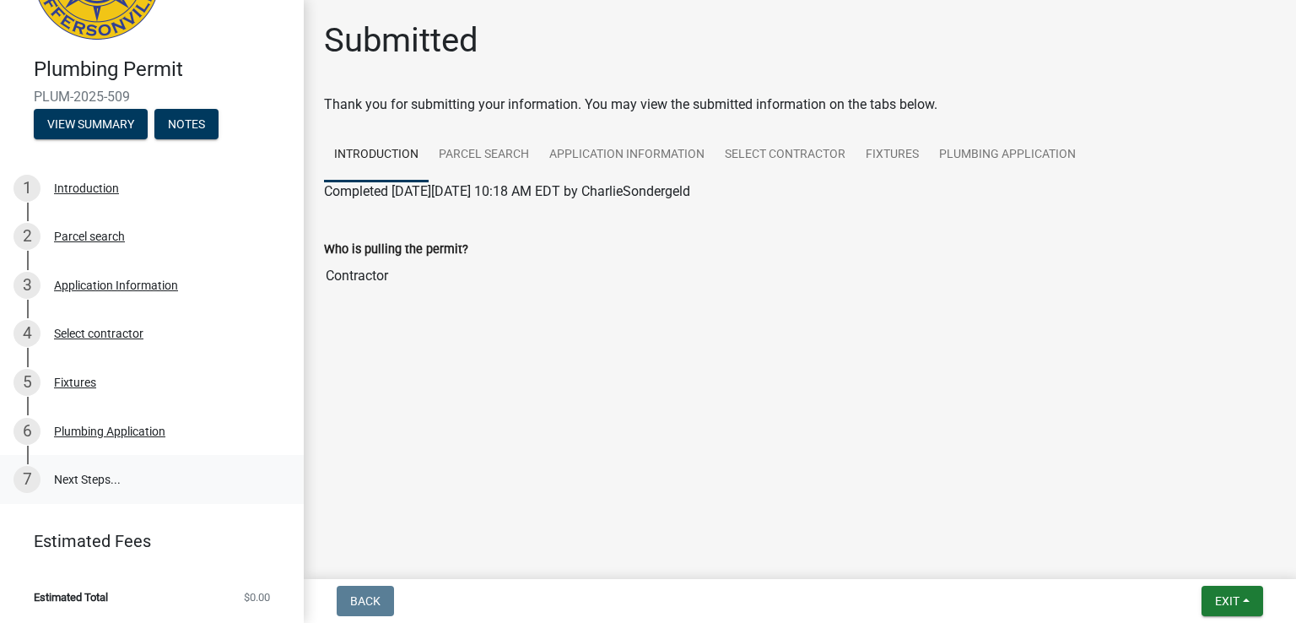
click at [72, 480] on link "7 Next Steps..." at bounding box center [152, 479] width 304 height 49
click at [122, 127] on button "View Summary" at bounding box center [91, 124] width 114 height 30
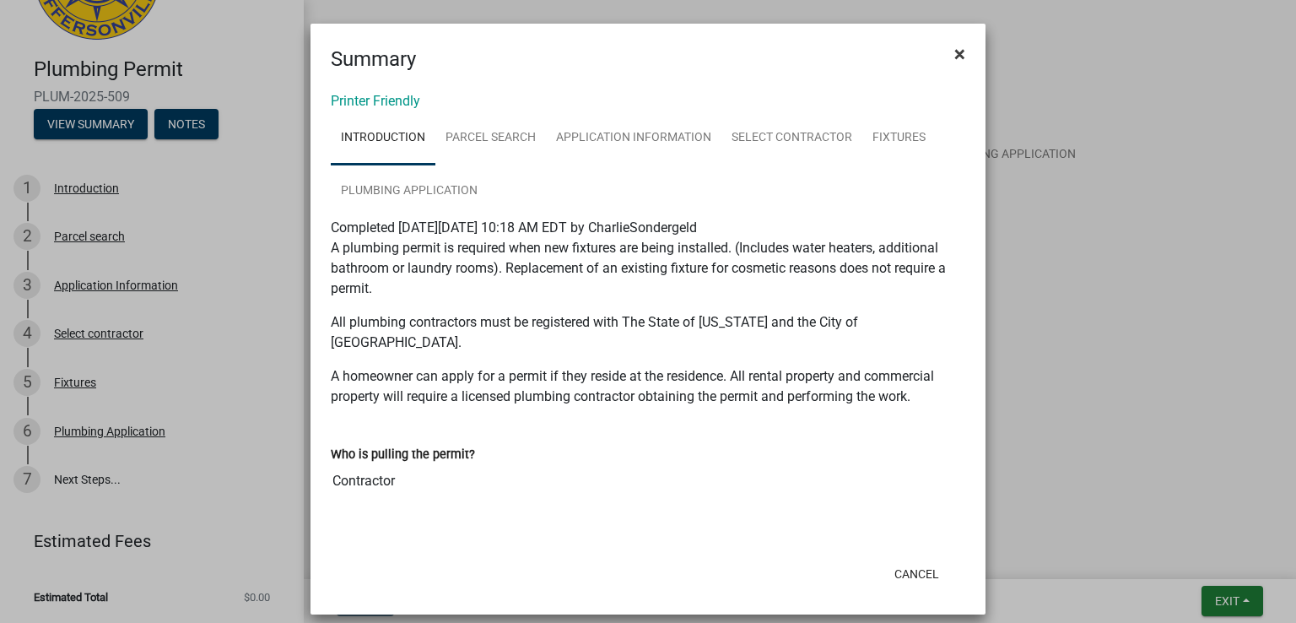
click at [965, 51] on button "×" at bounding box center [960, 53] width 38 height 47
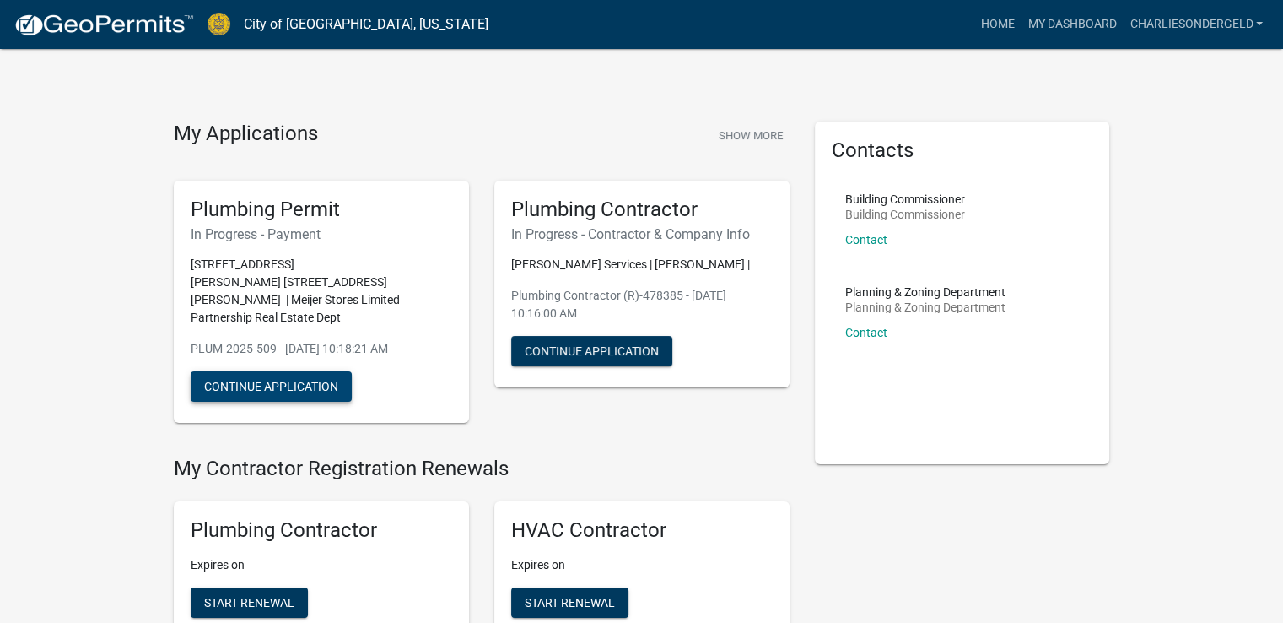
click at [300, 371] on button "Continue Application" at bounding box center [271, 386] width 161 height 30
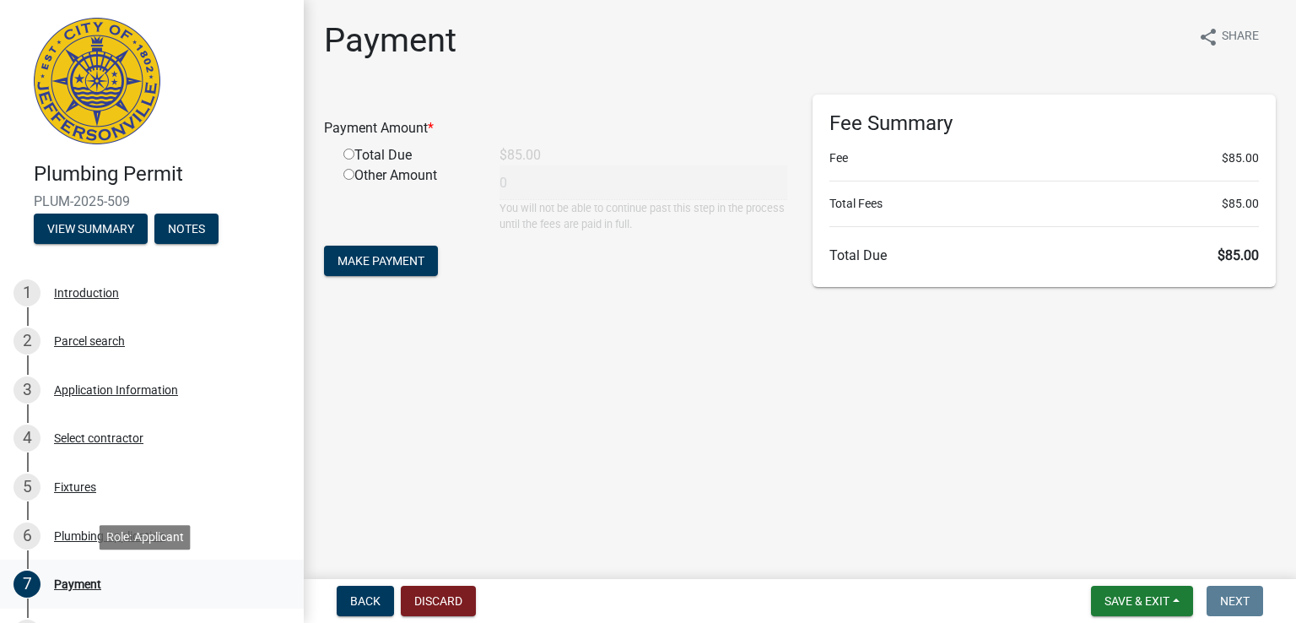
click at [71, 581] on div "Payment" at bounding box center [77, 584] width 47 height 12
click at [349, 156] on input "radio" at bounding box center [348, 154] width 11 height 11
radio input "true"
type input "85"
click at [404, 250] on button "Make Payment" at bounding box center [381, 261] width 114 height 30
